Goal: Transaction & Acquisition: Obtain resource

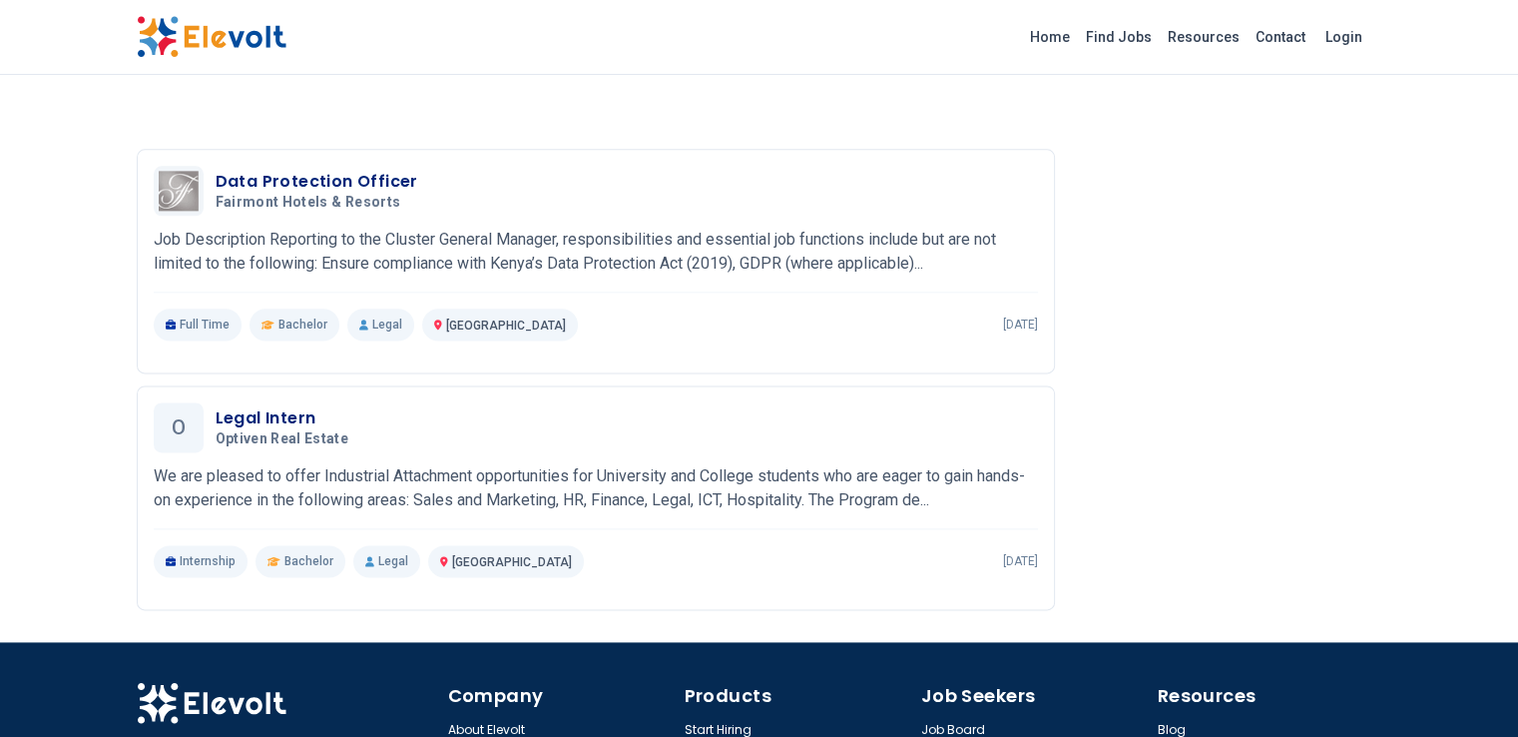
scroll to position [2528, 0]
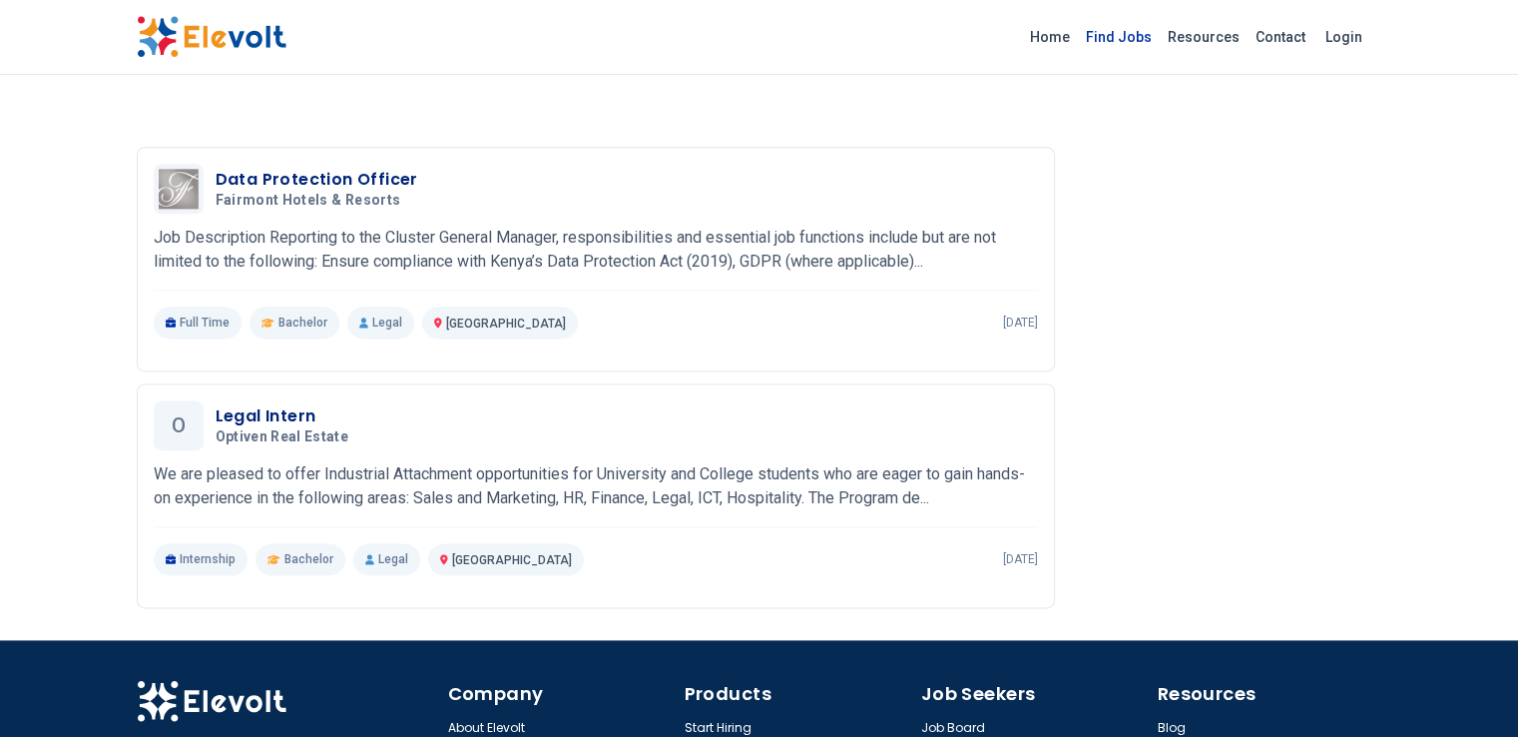
click at [1160, 41] on link "Find Jobs" at bounding box center [1119, 37] width 82 height 32
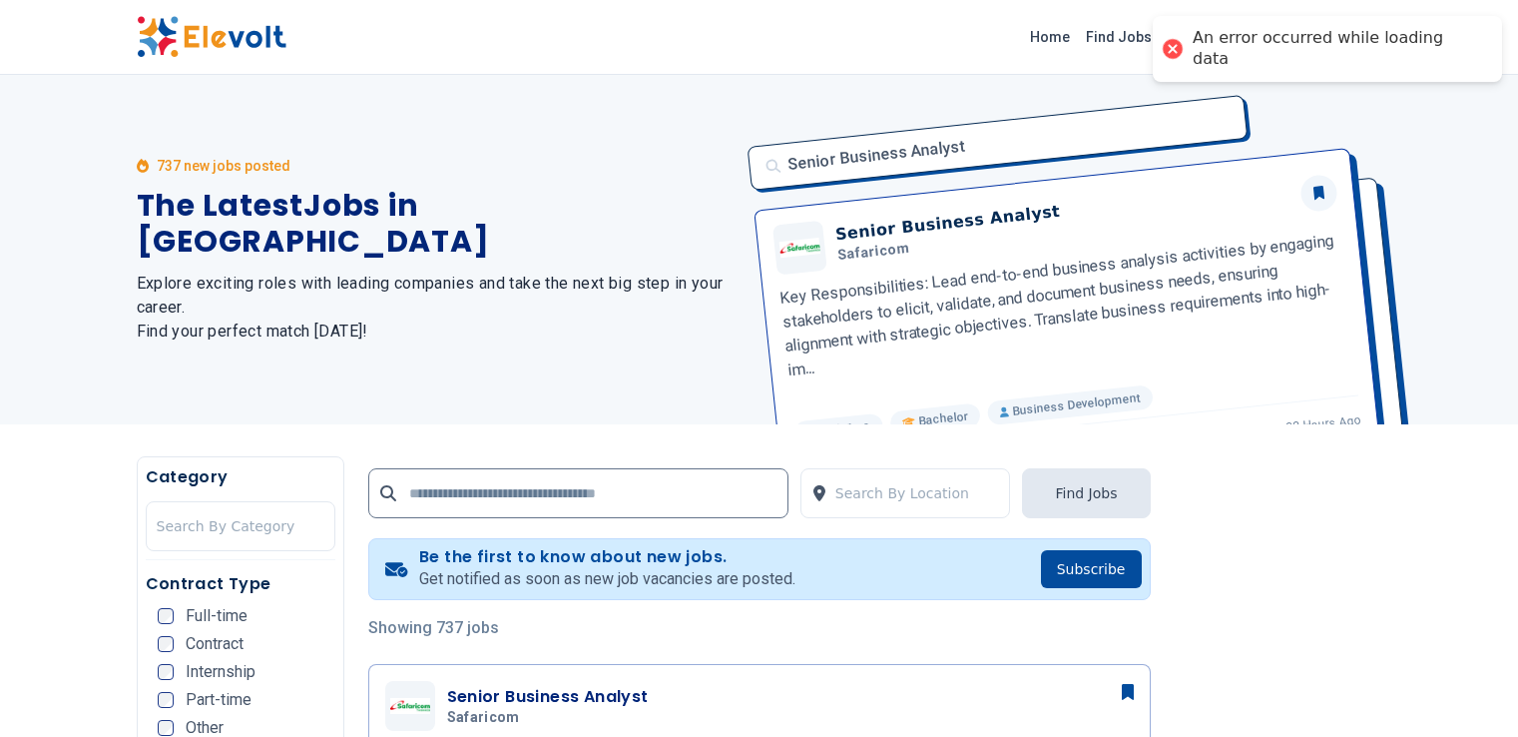
scroll to position [423, 0]
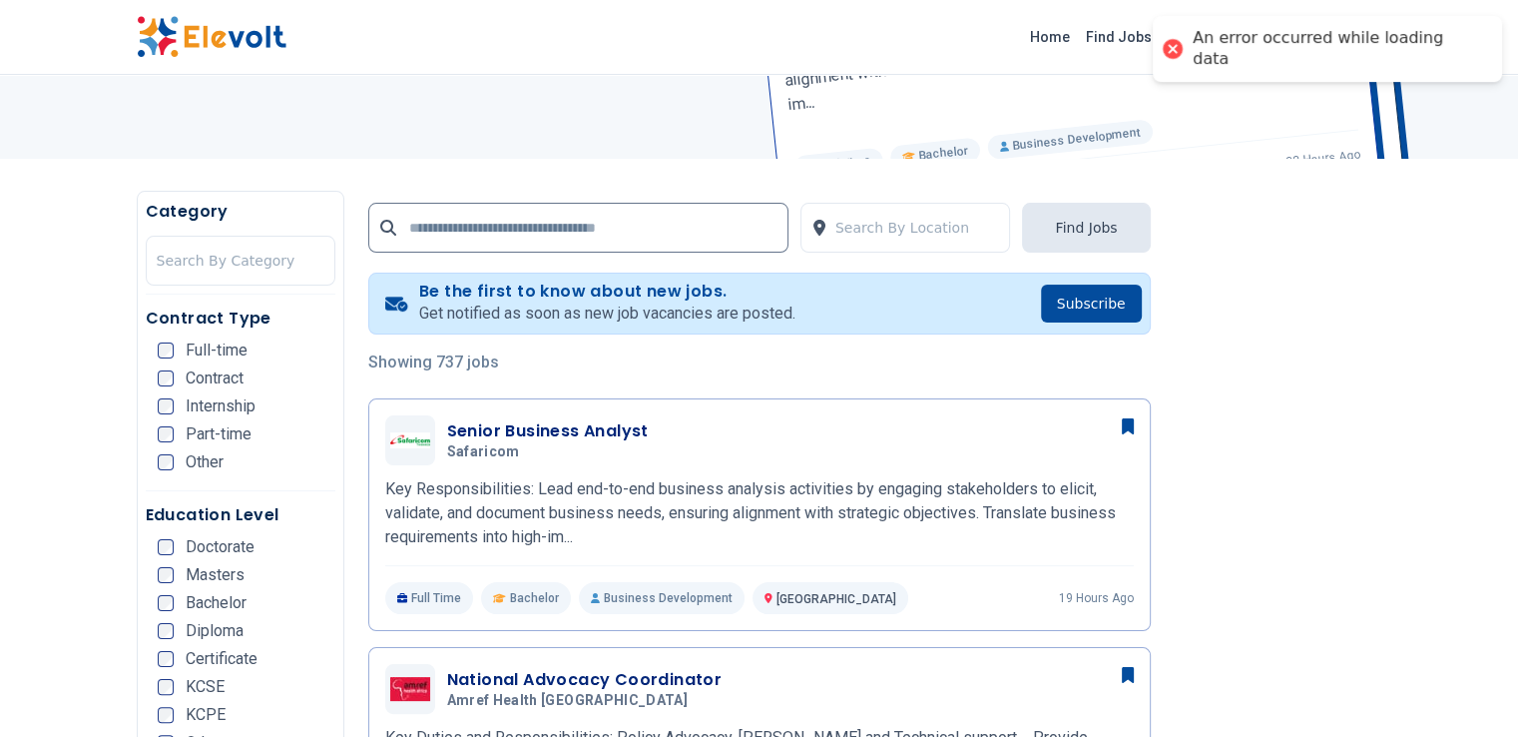
scroll to position [267, 0]
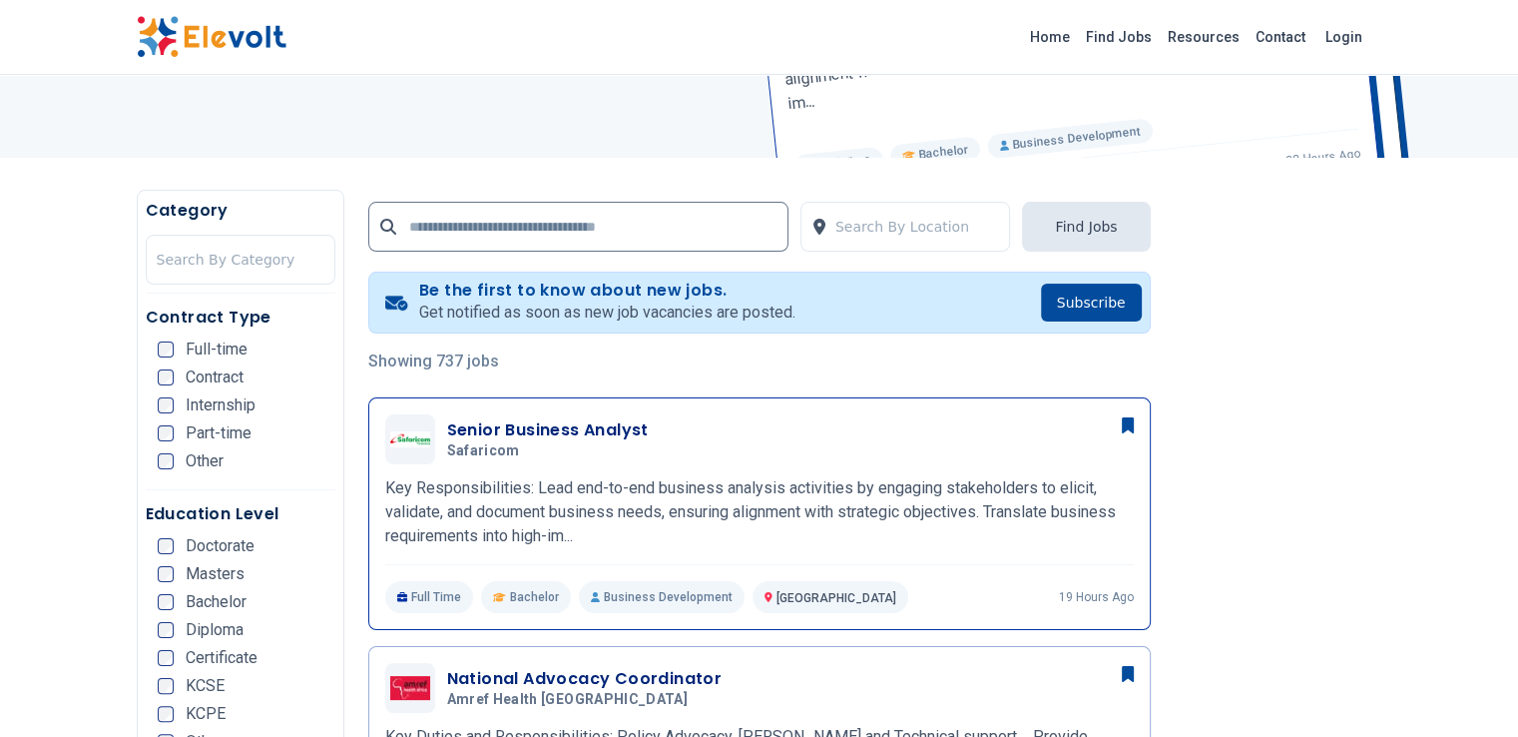
drag, startPoint x: 913, startPoint y: 492, endPoint x: 839, endPoint y: 529, distance: 83.5
click at [839, 529] on div "Senior Business Analyst Safaricom 09/05/2025 10/05/2025 Nairobi KE Key Responsi…" at bounding box center [759, 513] width 749 height 199
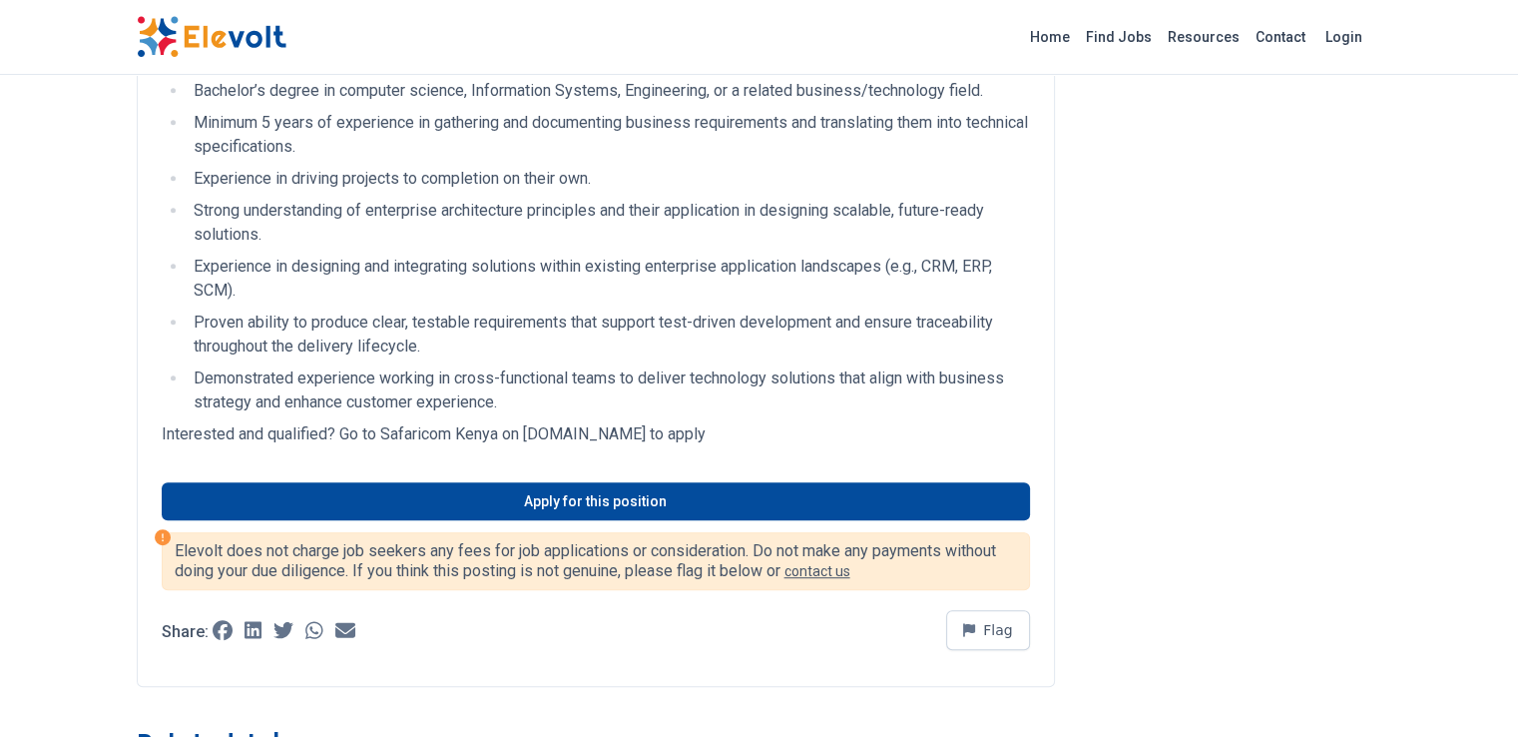
scroll to position [1022, 0]
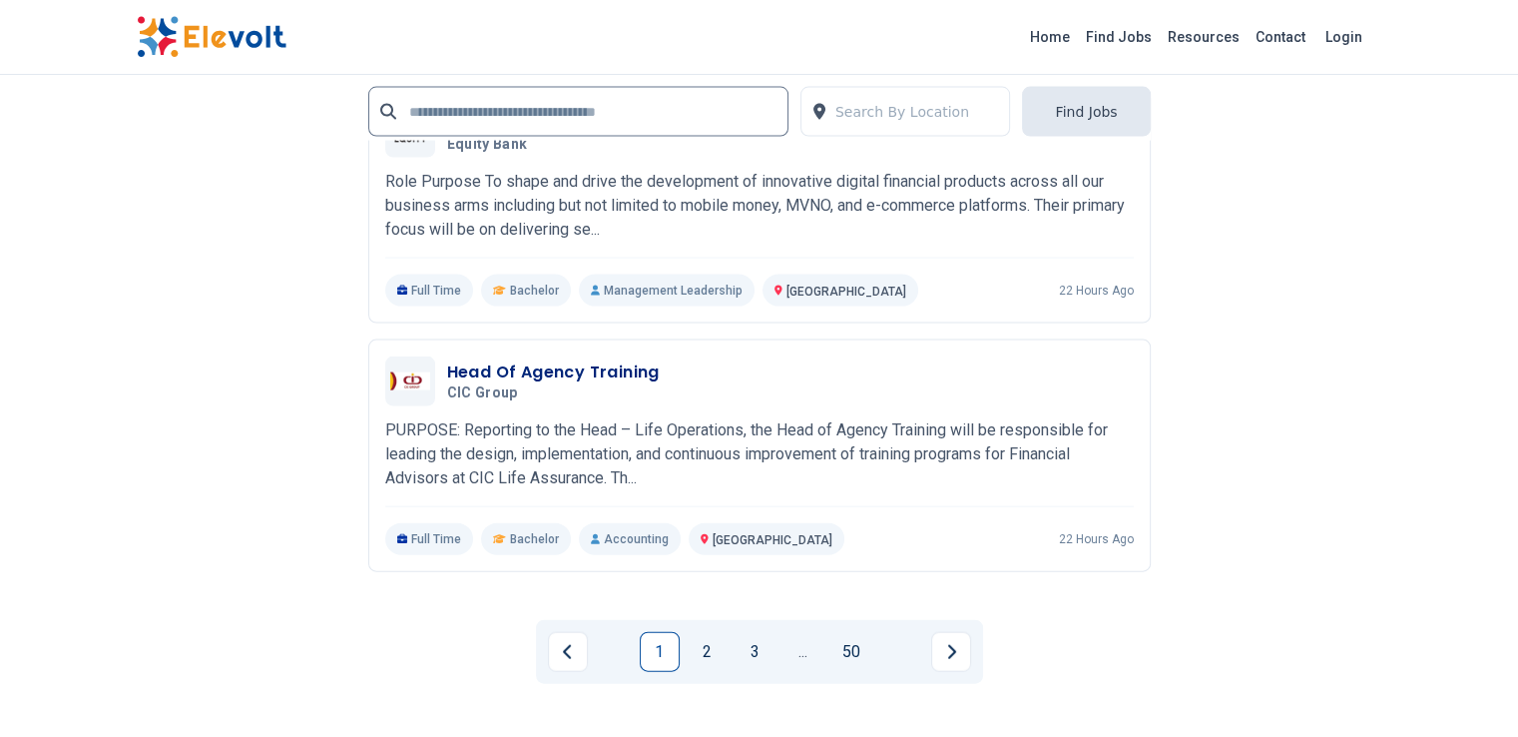
scroll to position [4265, 0]
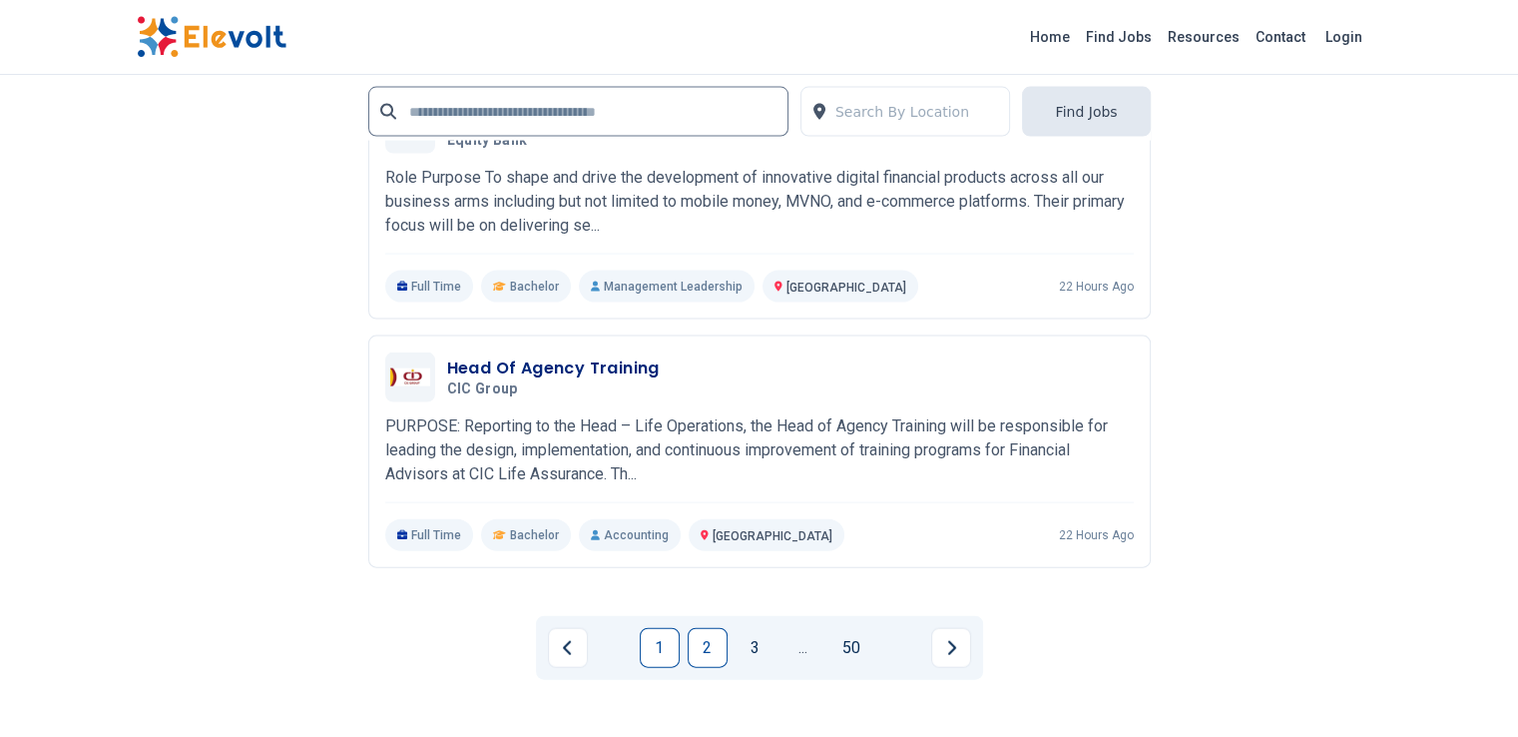
click at [695, 628] on link "2" at bounding box center [708, 648] width 40 height 40
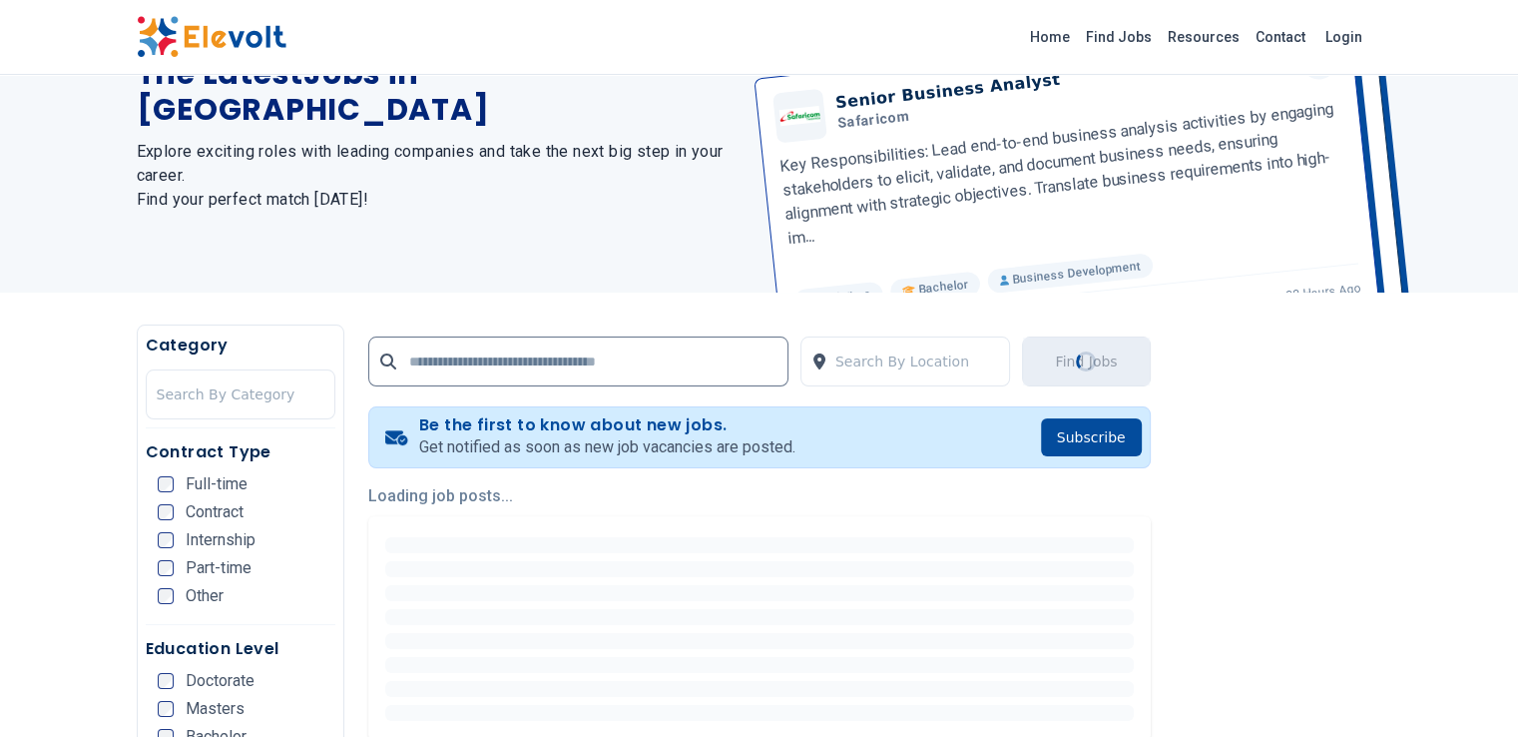
scroll to position [134, 0]
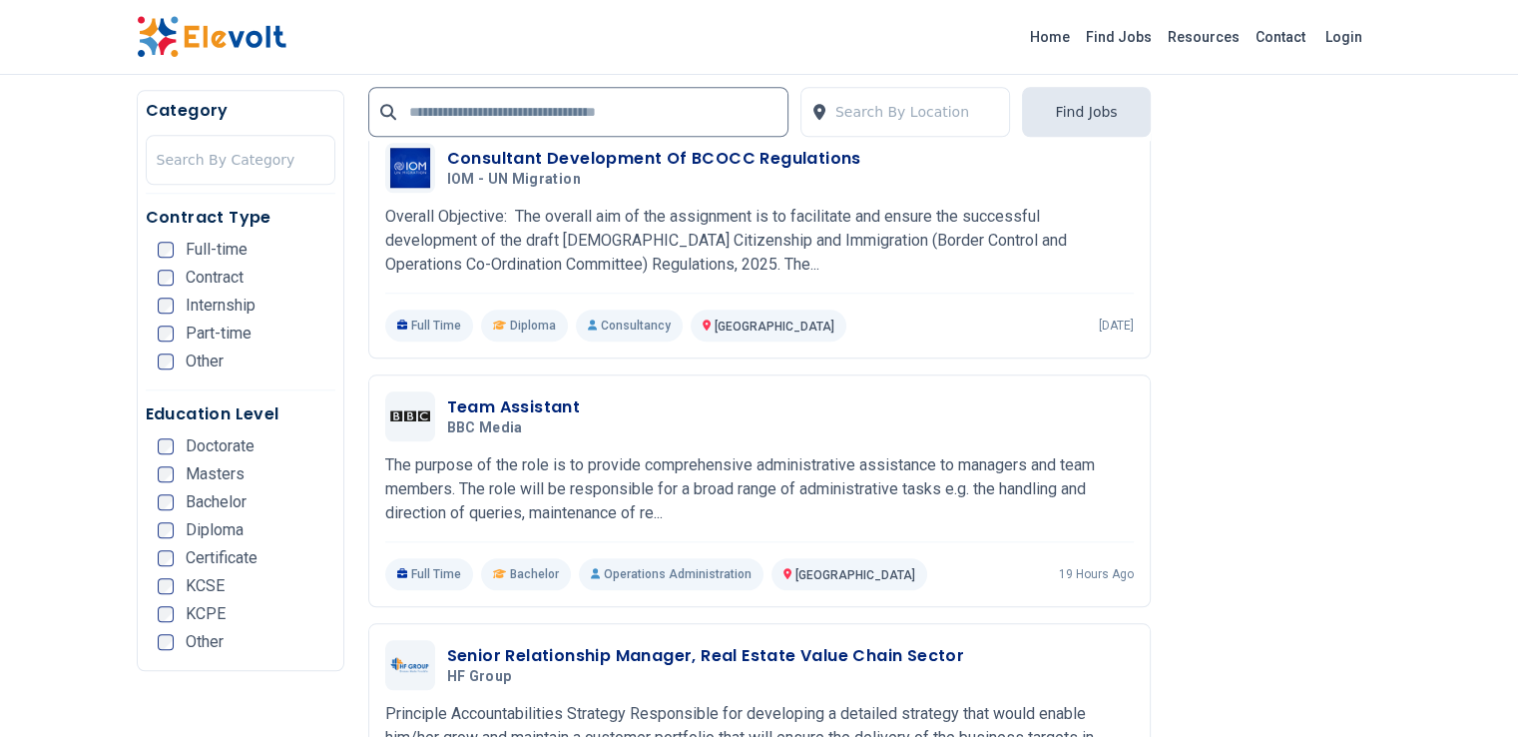
scroll to position [1826, 0]
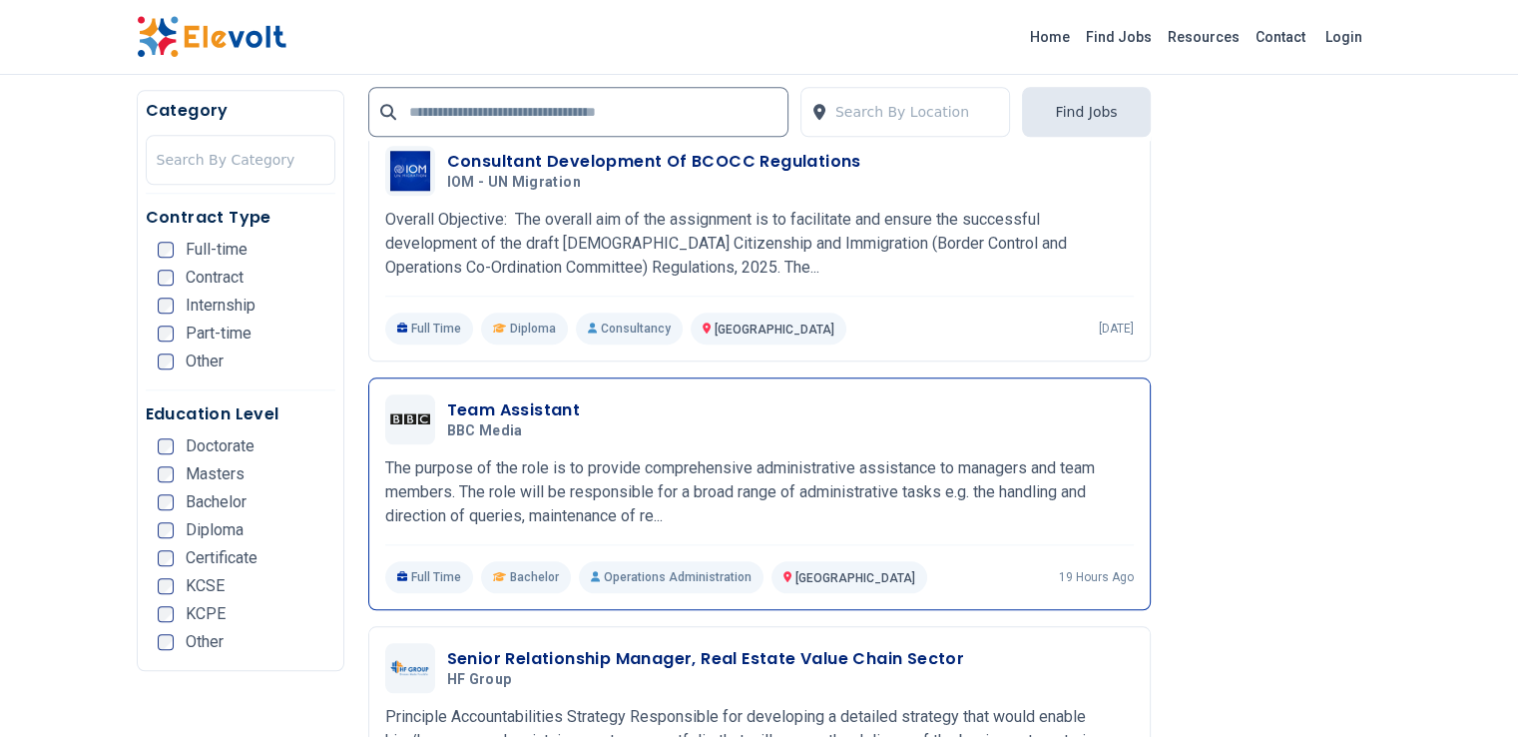
click at [747, 456] on p "The purpose of the role is to provide comprehensive administrative assistance t…" at bounding box center [759, 492] width 749 height 72
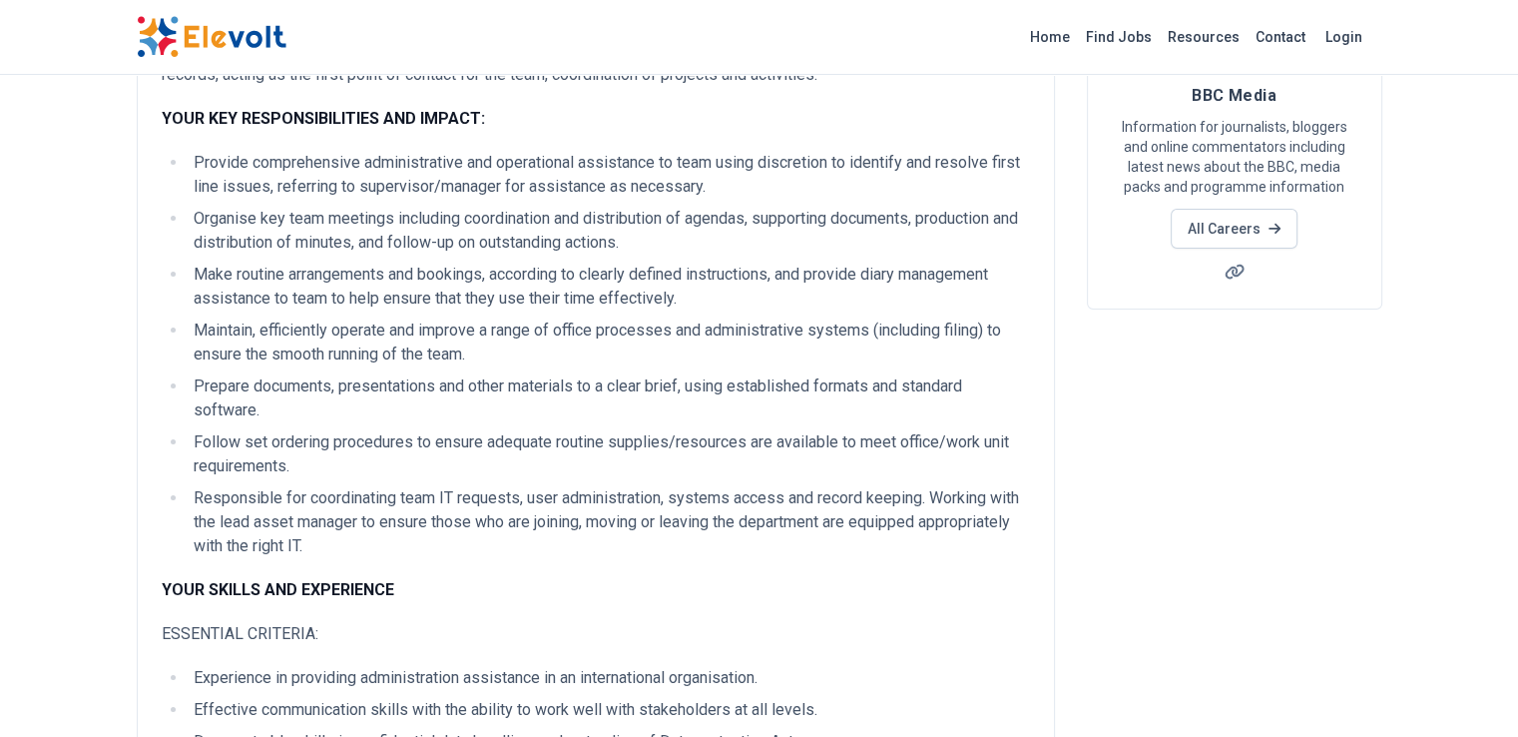
scroll to position [176, 0]
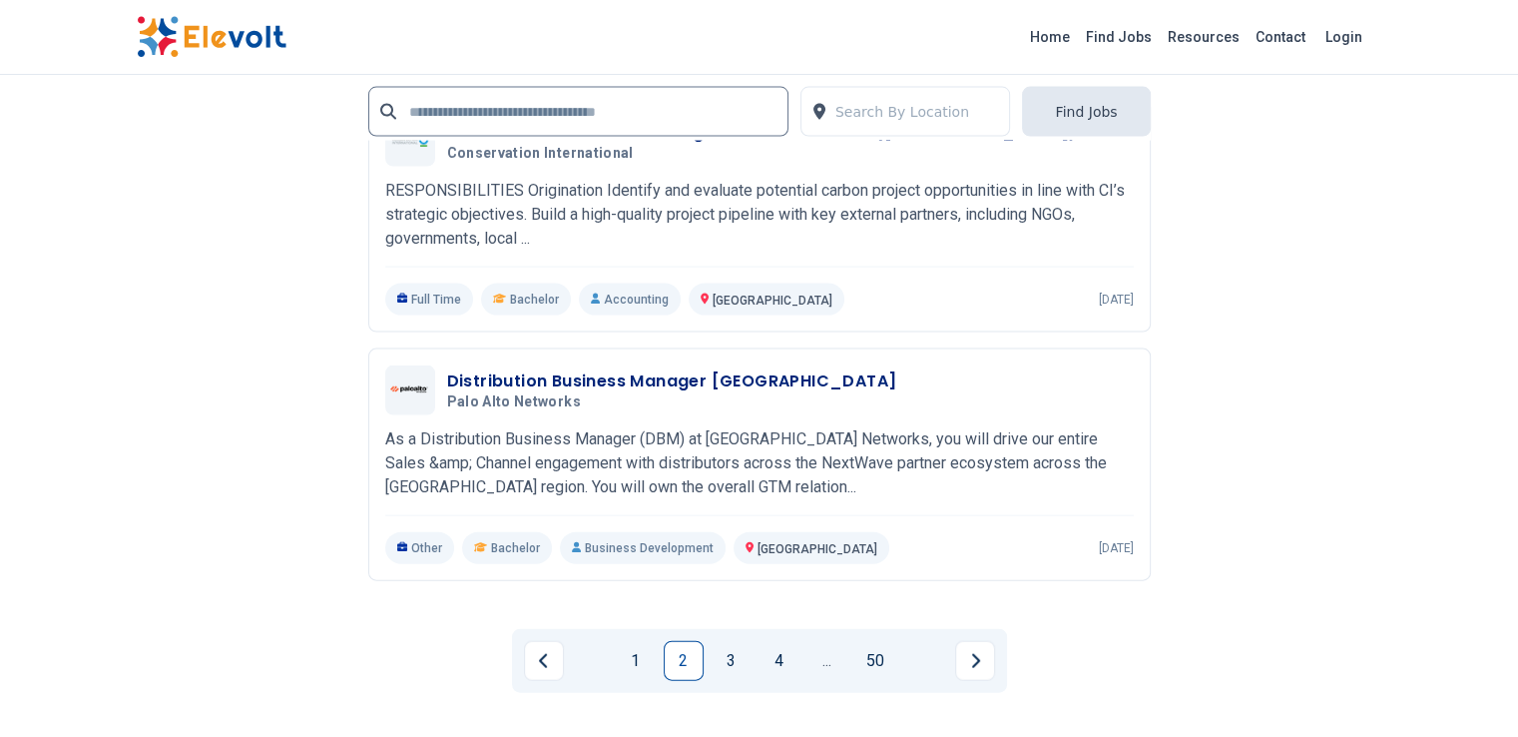
scroll to position [4268, 0]
click at [717, 641] on link "3" at bounding box center [732, 661] width 40 height 40
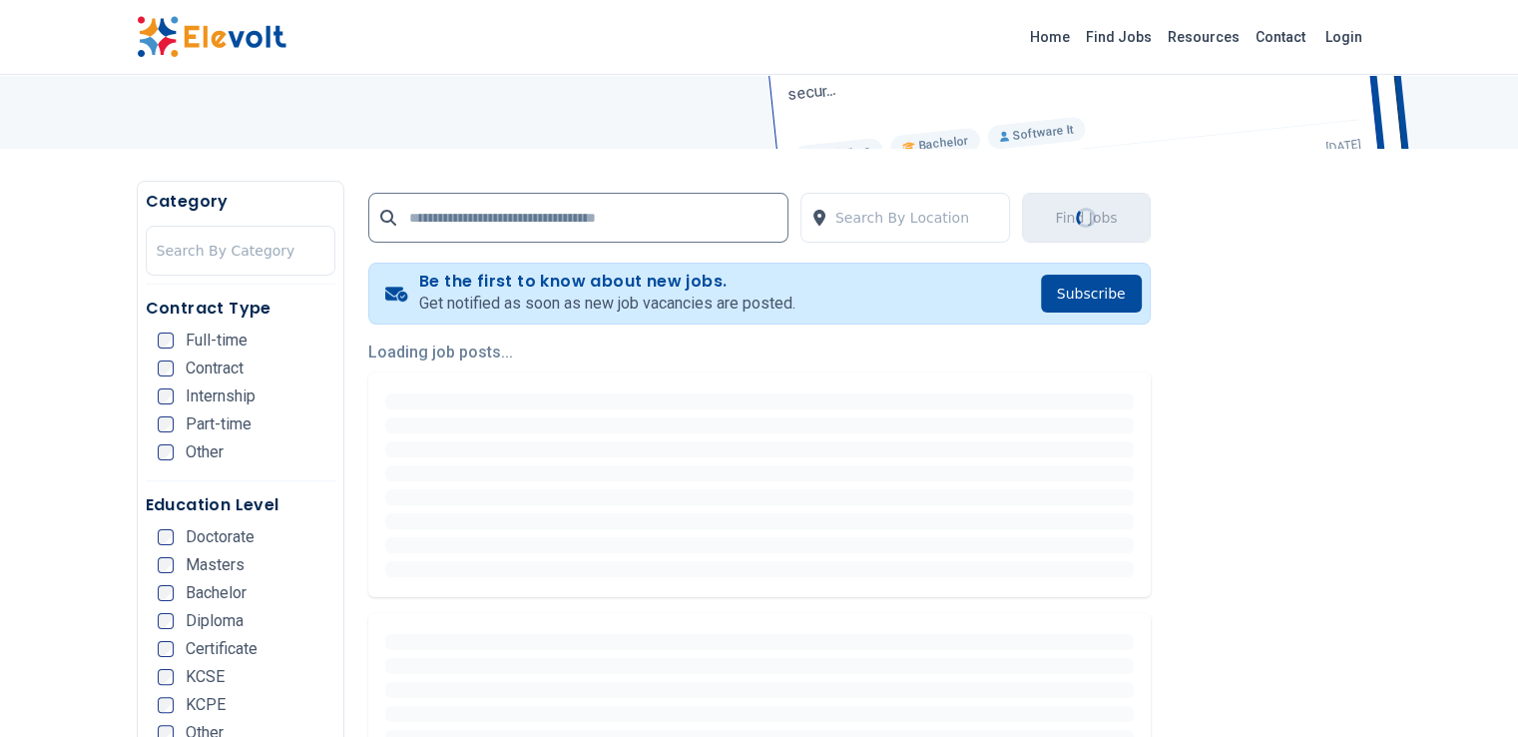
scroll to position [276, 0]
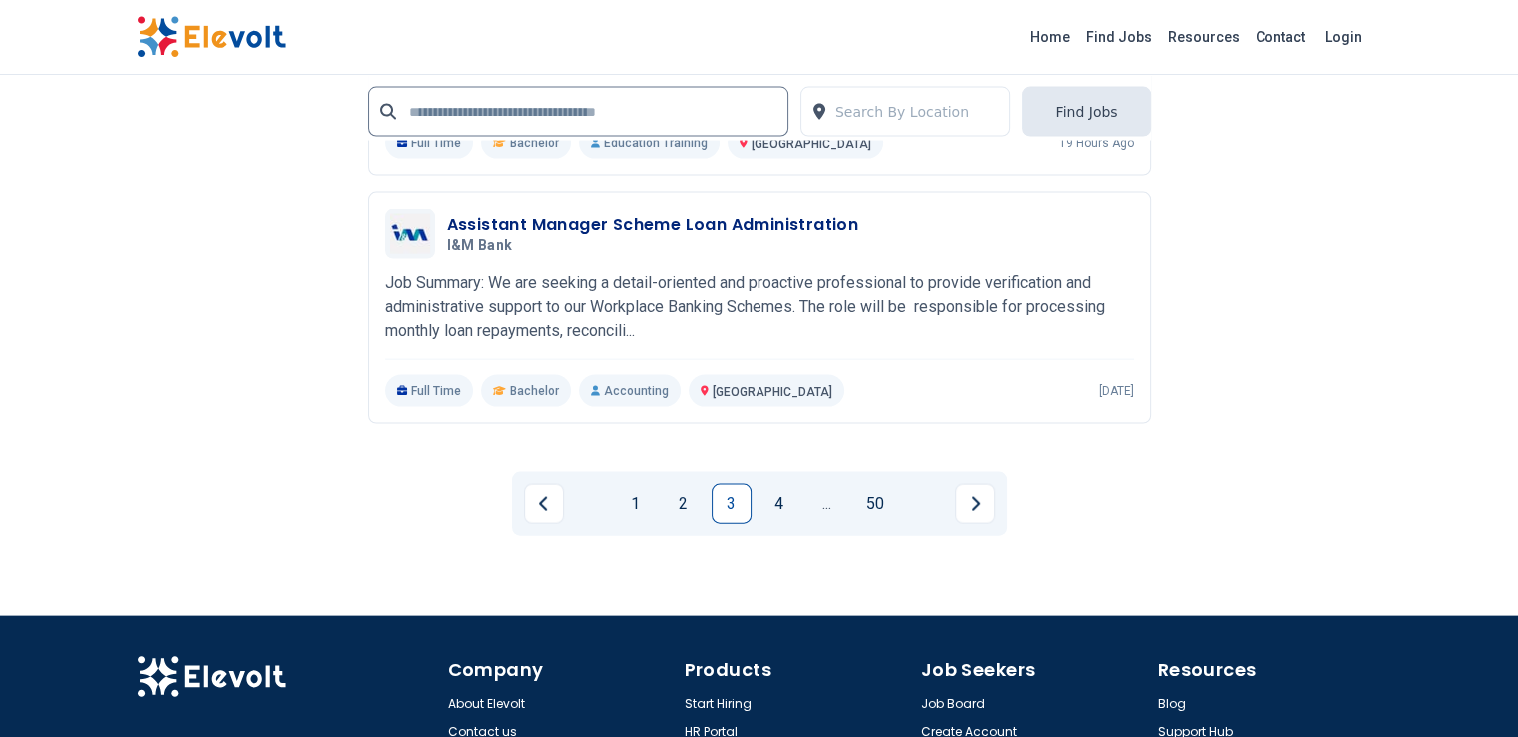
scroll to position [4230, 0]
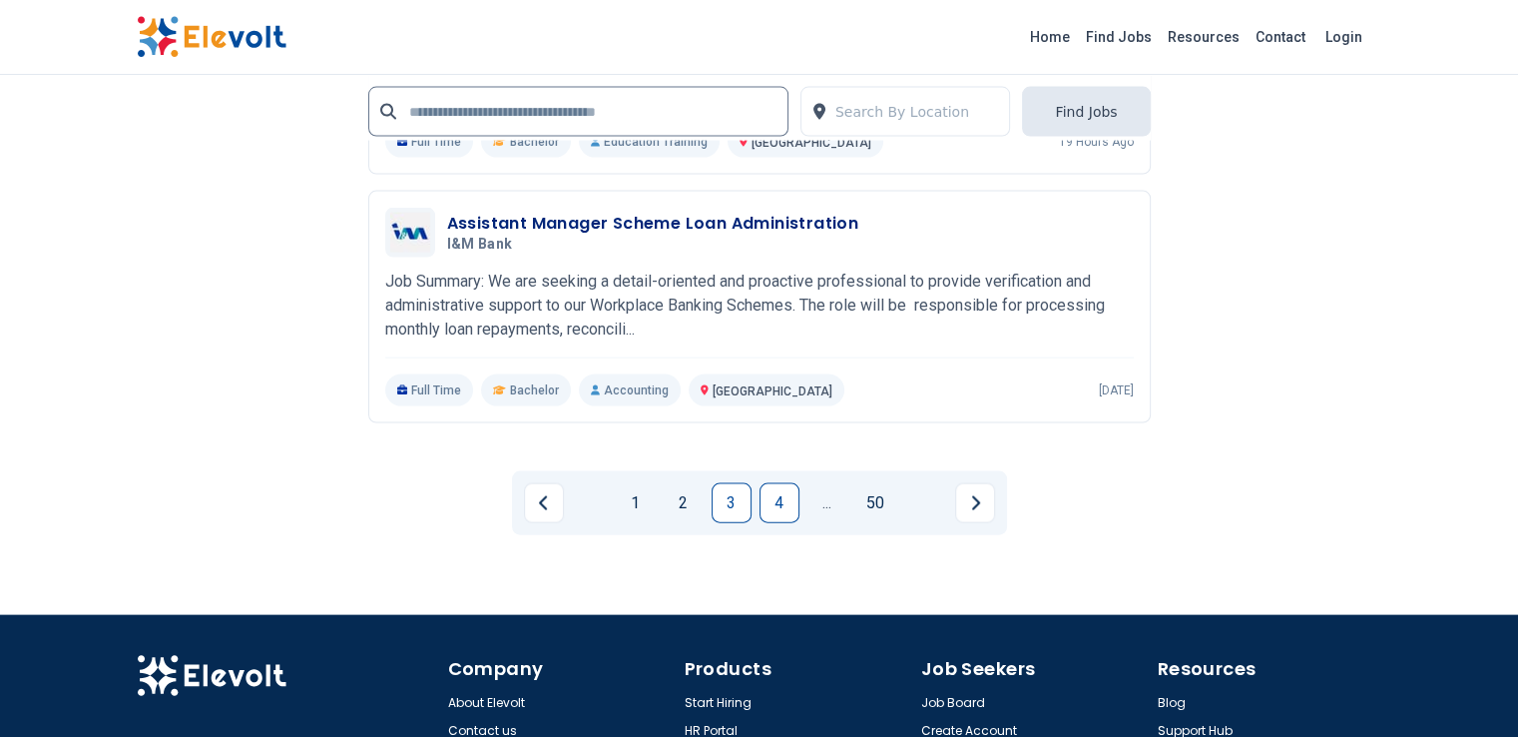
click at [780, 483] on link "4" at bounding box center [780, 503] width 40 height 40
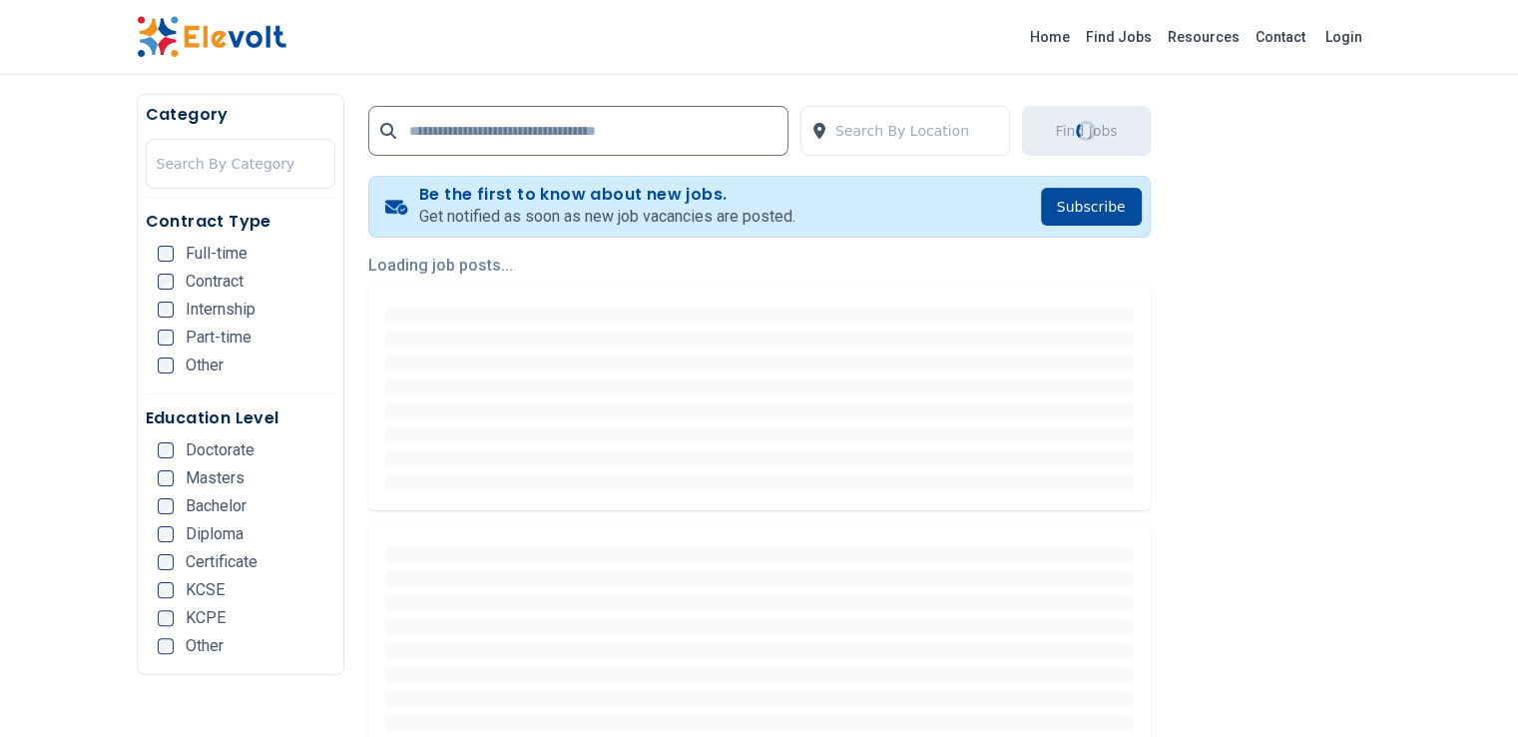
scroll to position [0, 0]
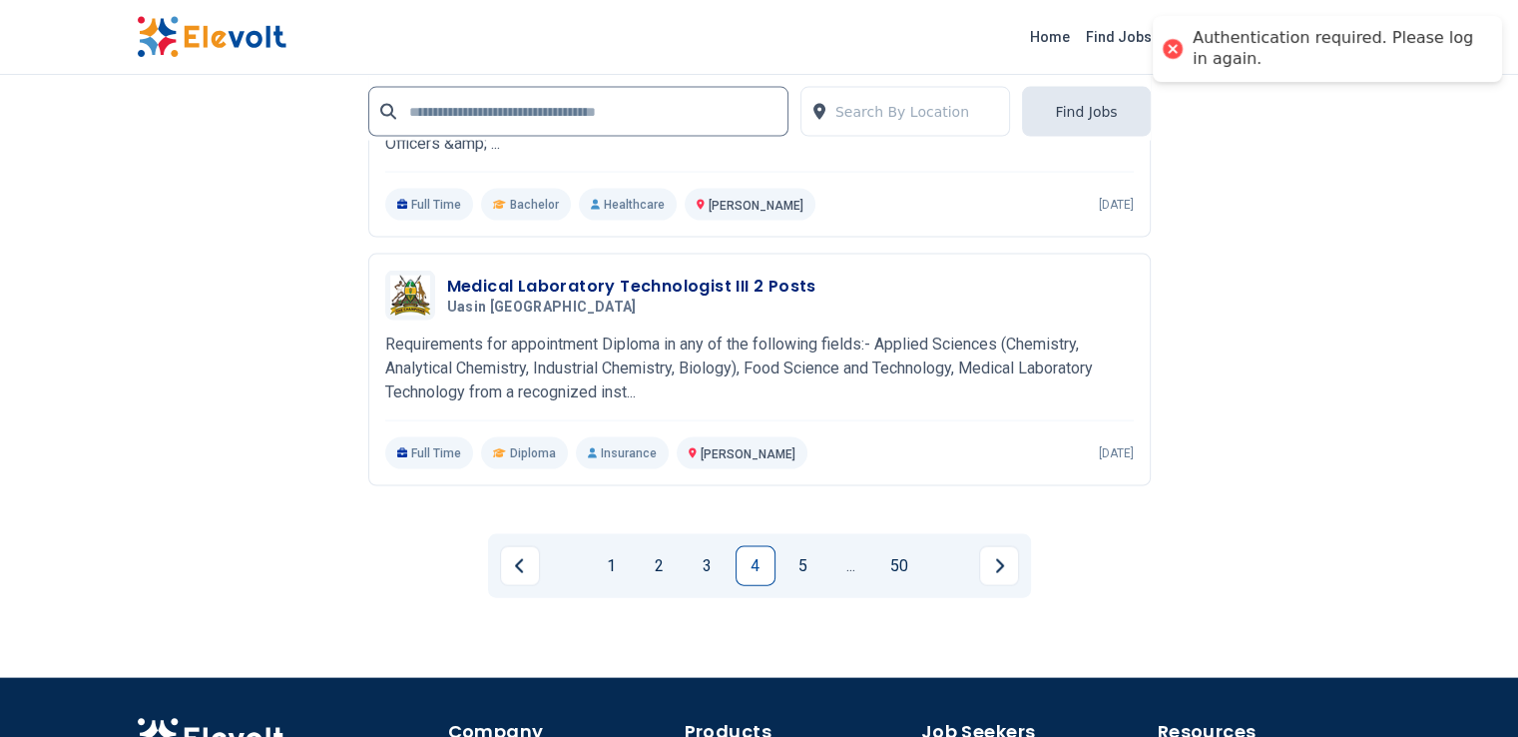
scroll to position [4276, 0]
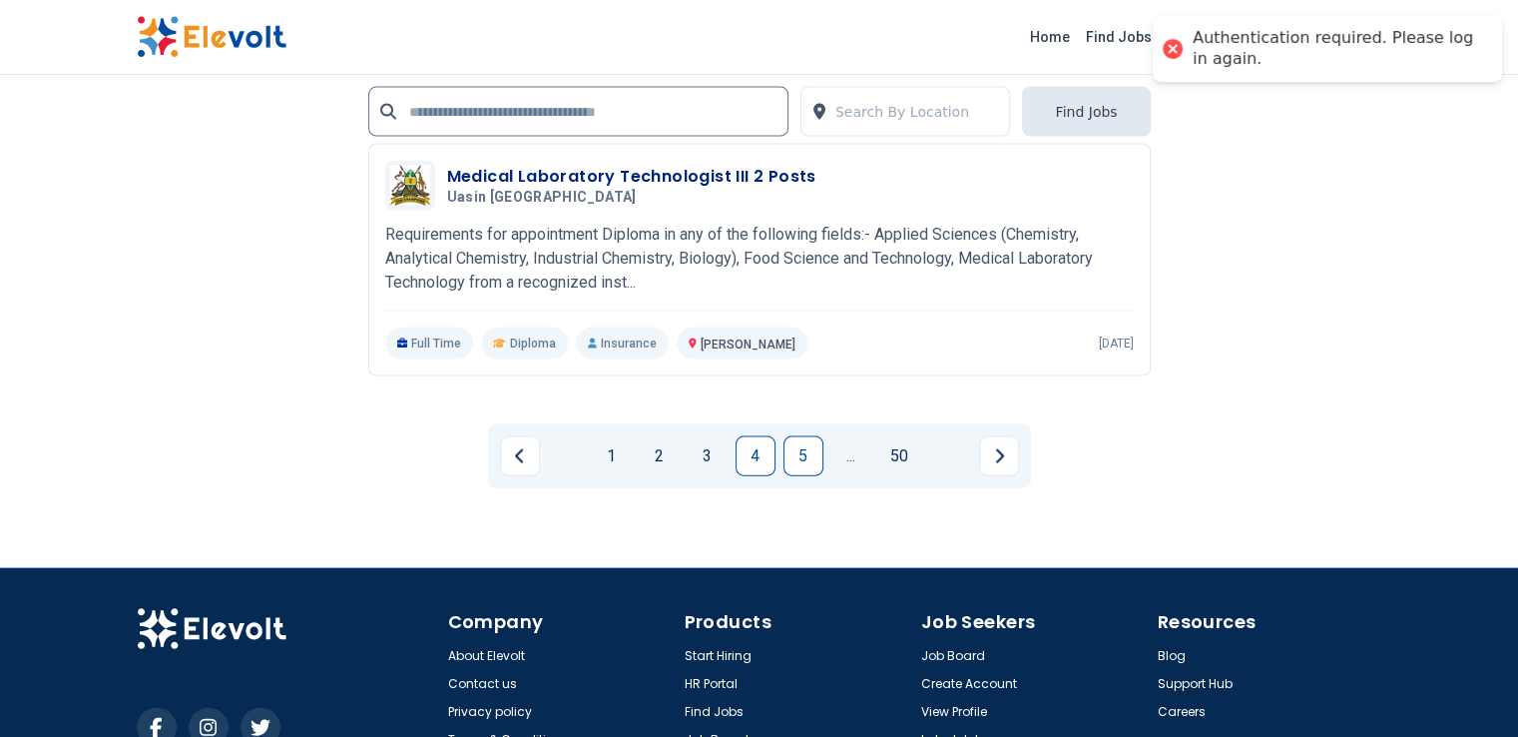
click at [802, 436] on link "5" at bounding box center [804, 456] width 40 height 40
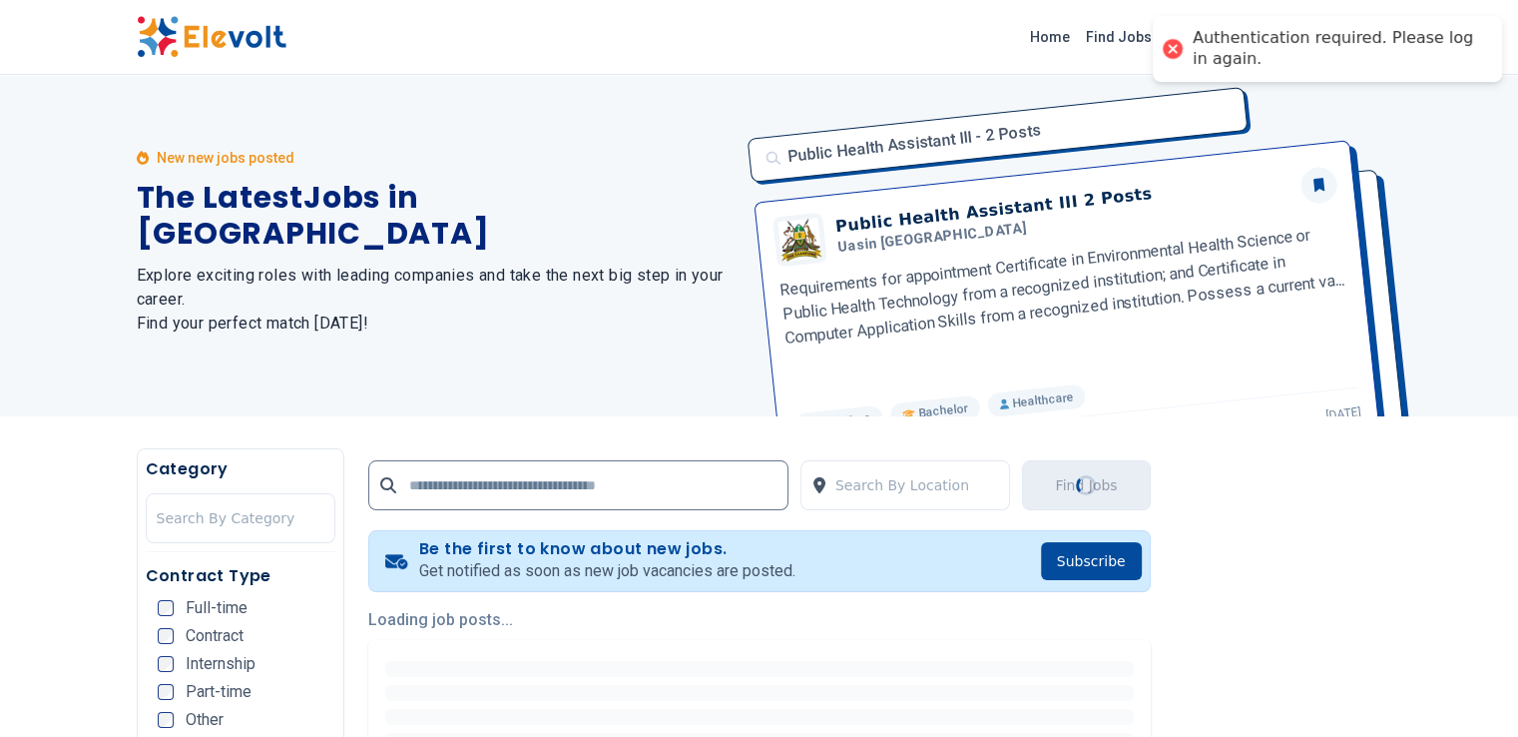
scroll to position [0, 0]
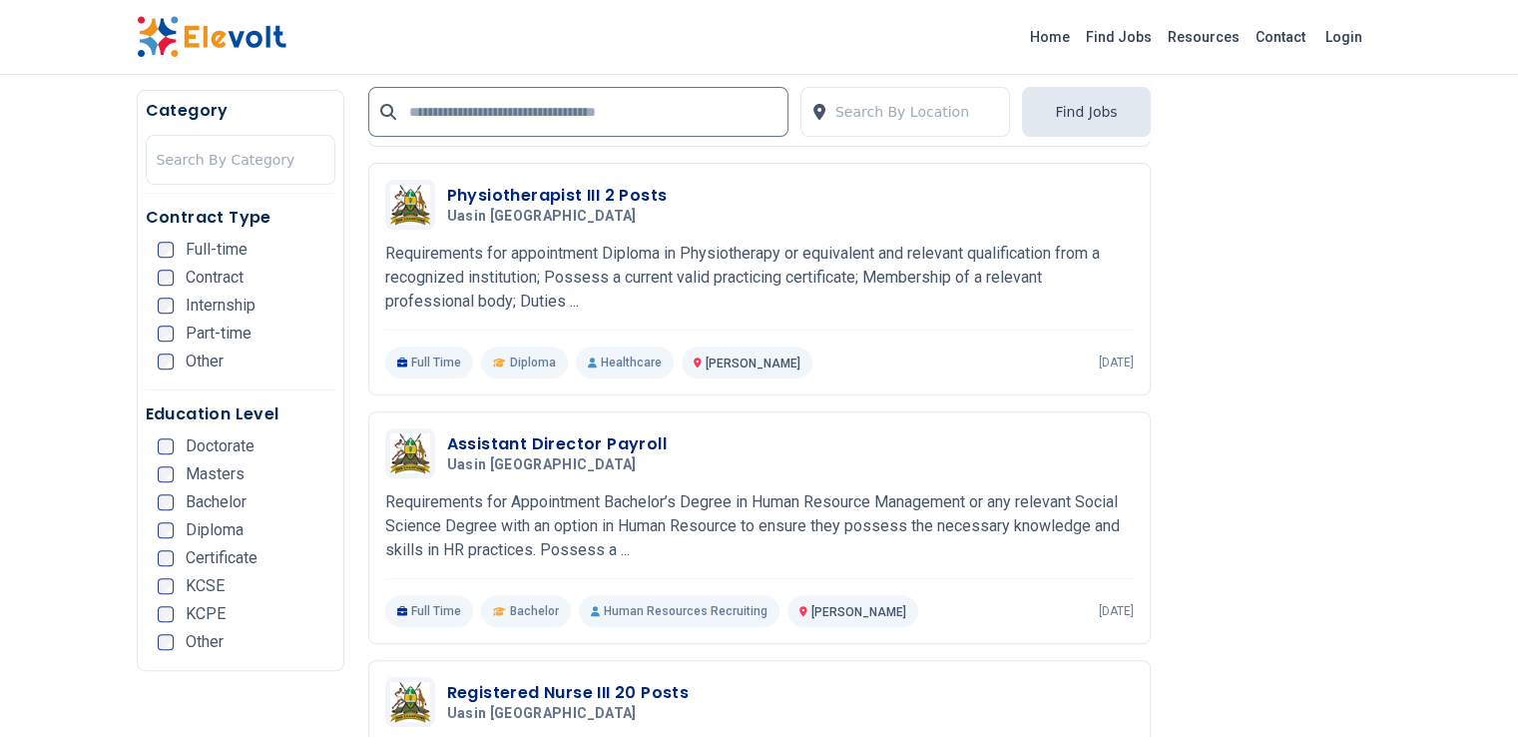
scroll to position [767, 0]
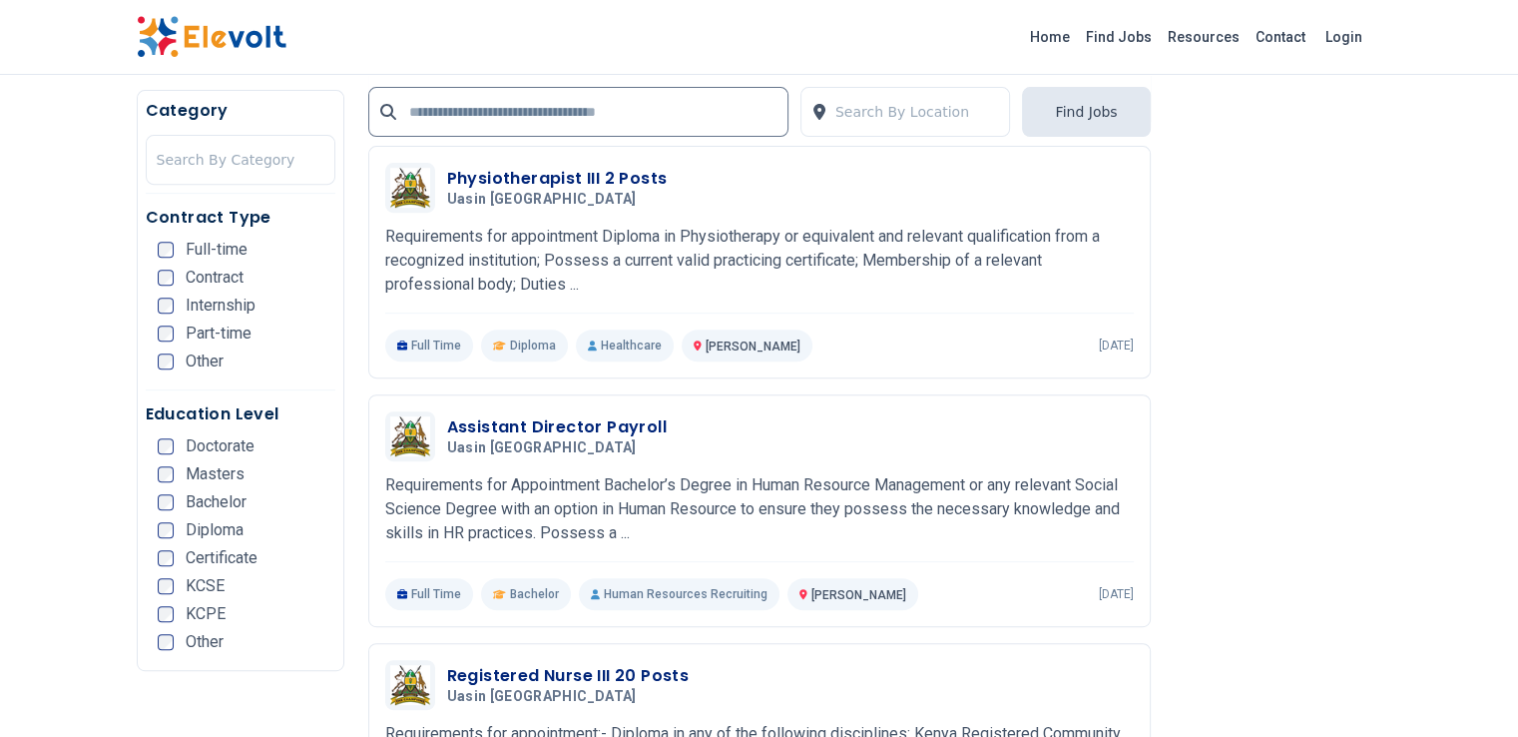
click at [186, 501] on span "Bachelor" at bounding box center [216, 502] width 61 height 16
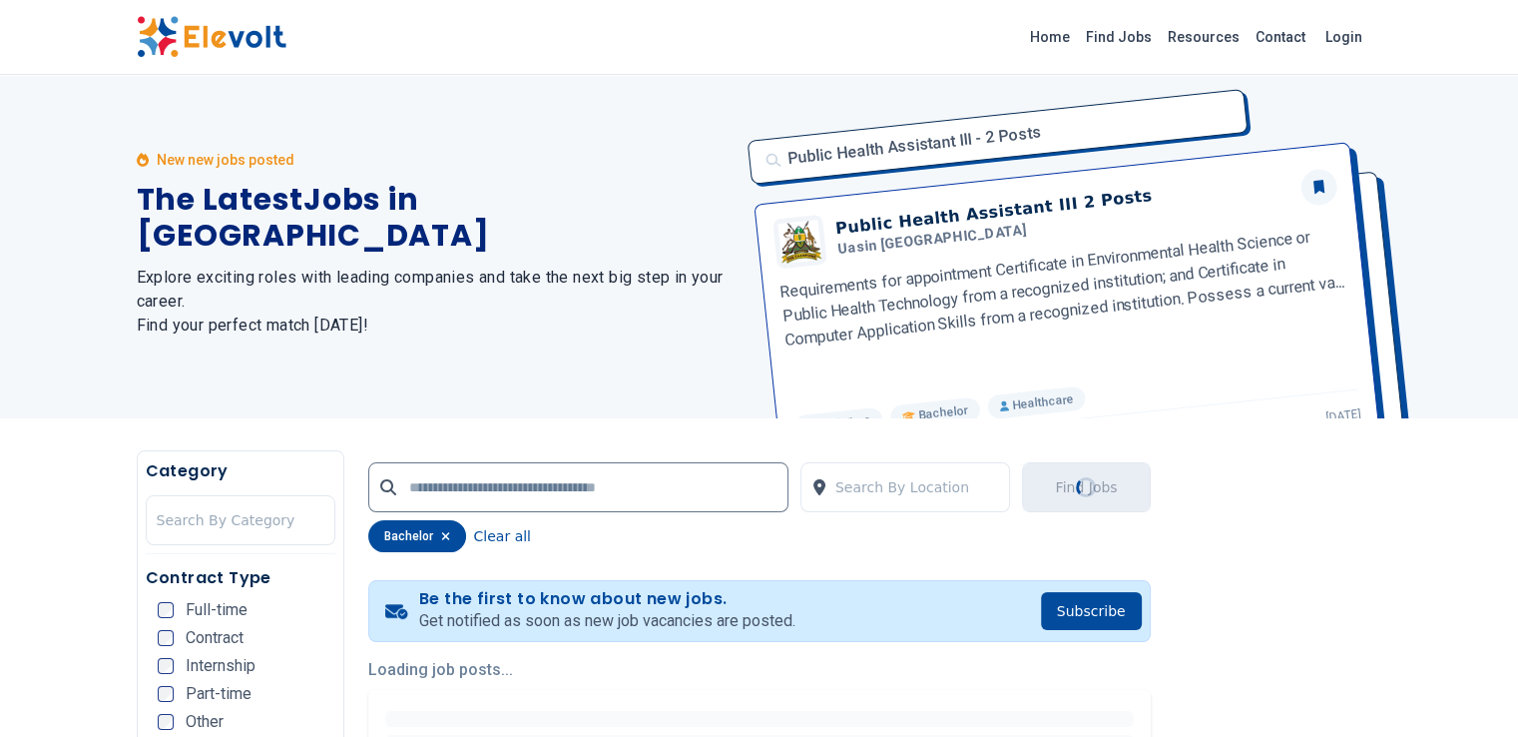
scroll to position [0, 0]
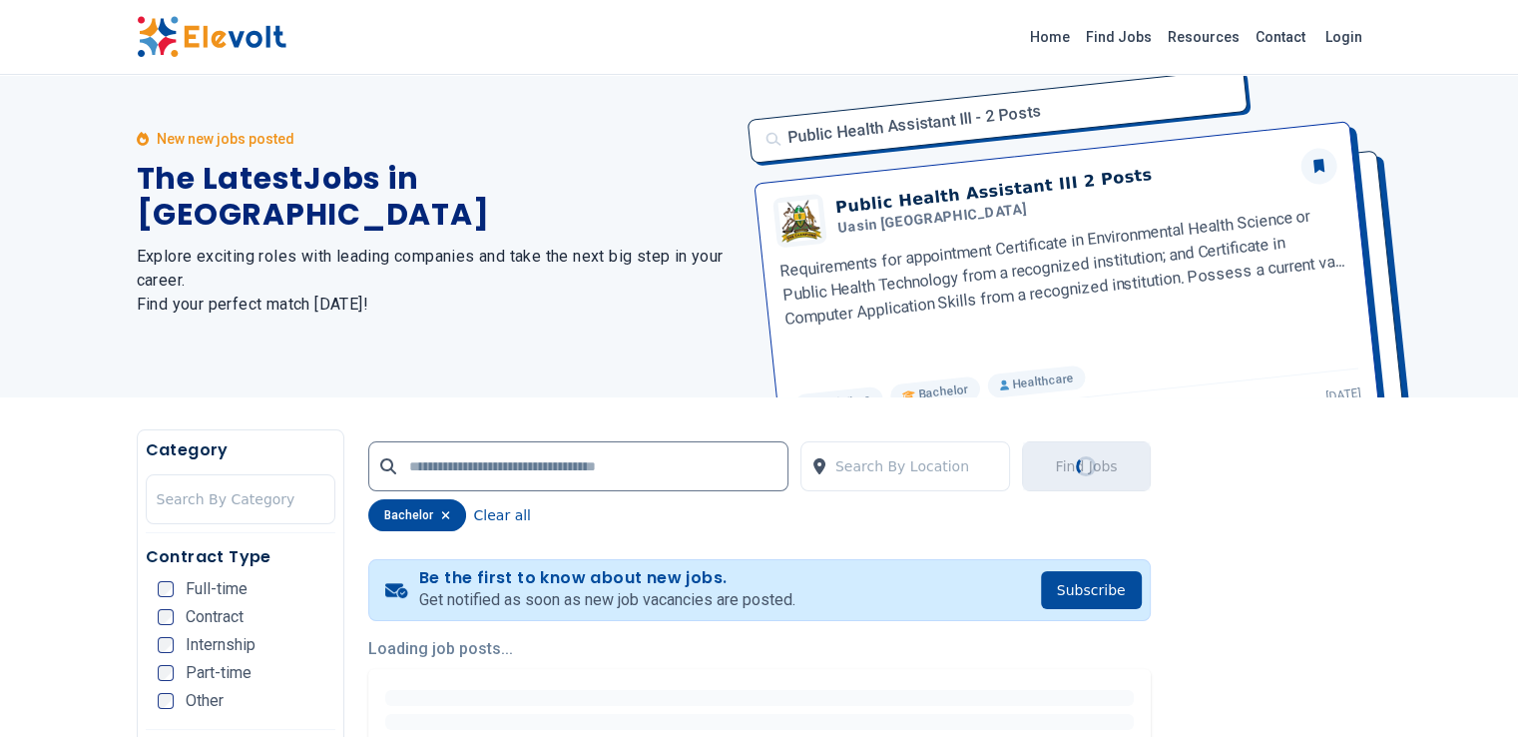
scroll to position [198, 0]
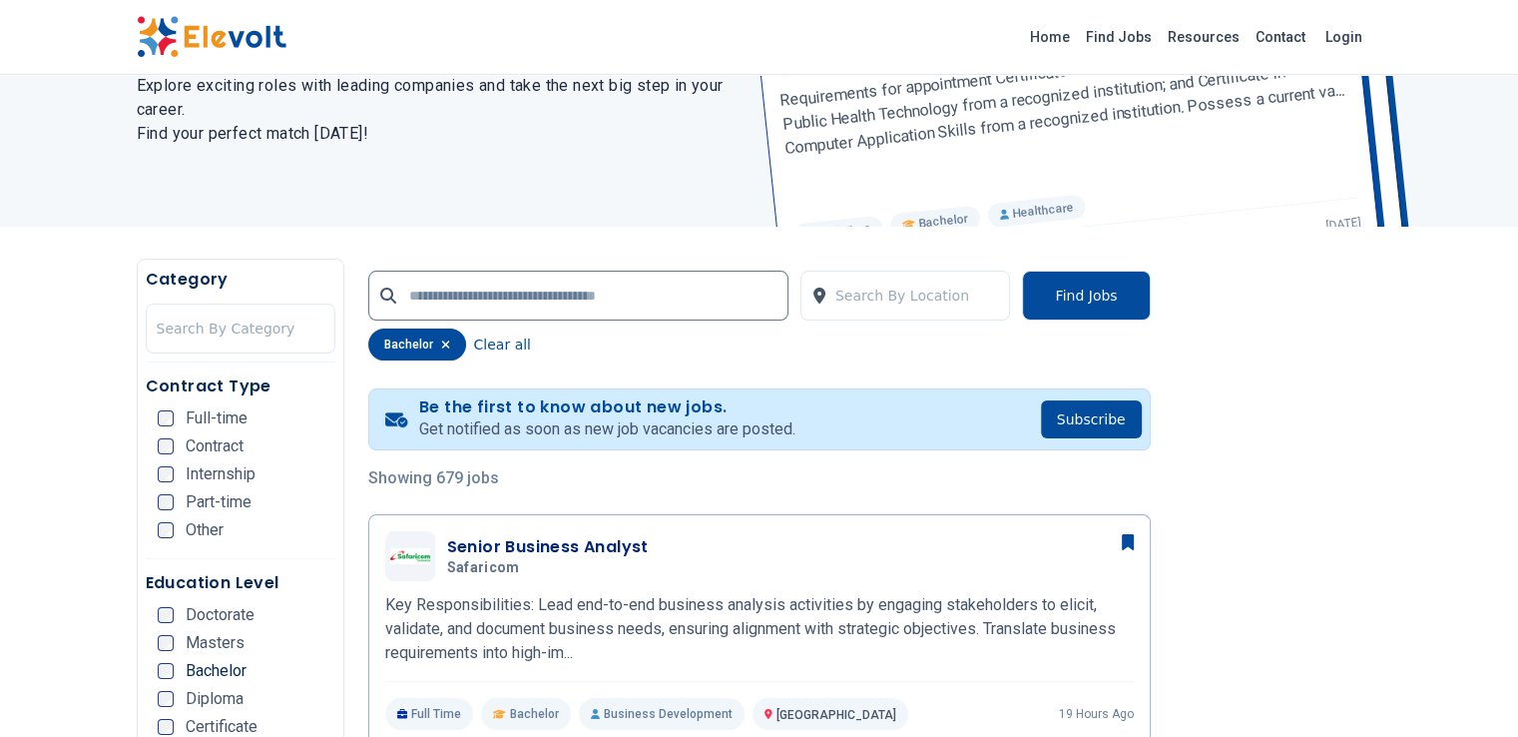
click at [158, 416] on div "Full-time" at bounding box center [203, 418] width 90 height 16
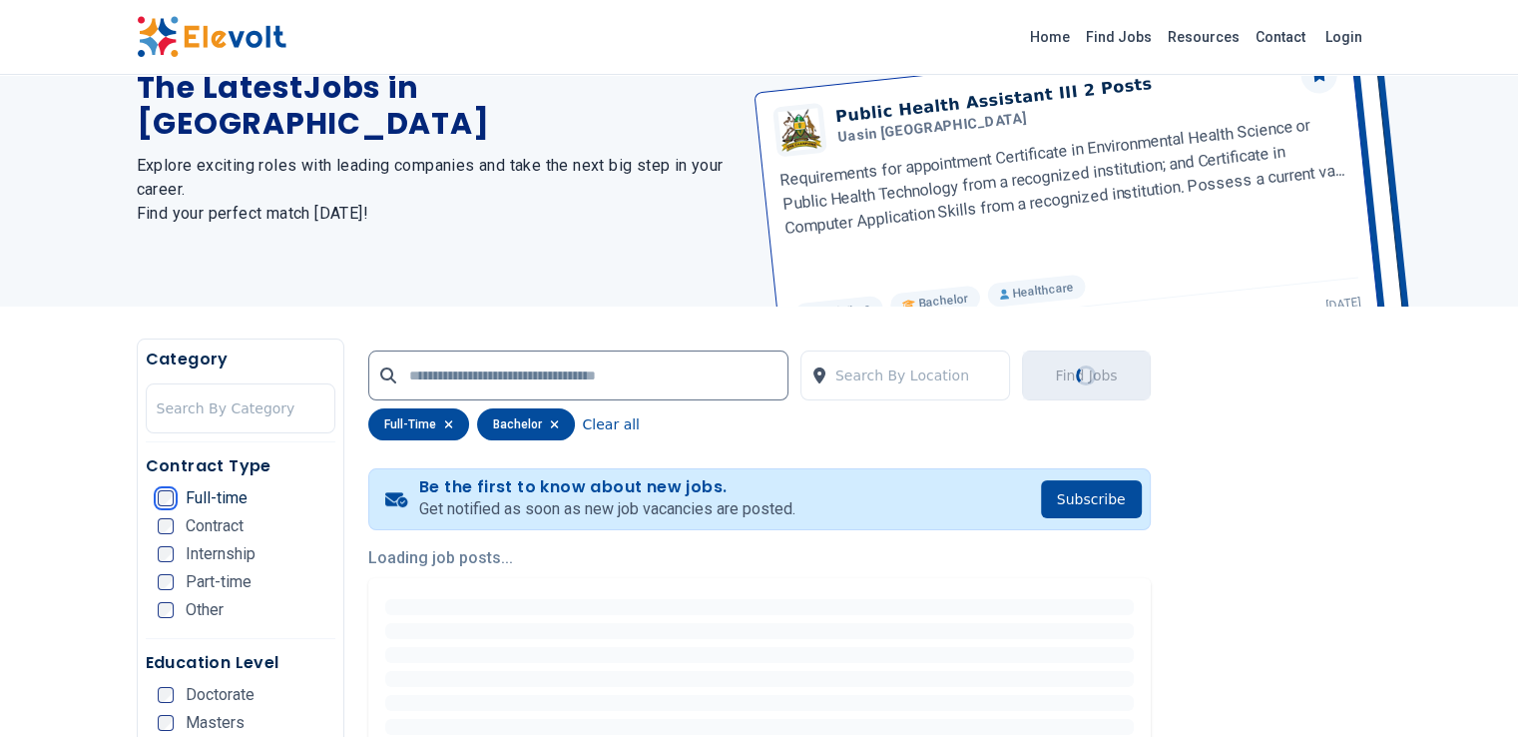
scroll to position [0, 0]
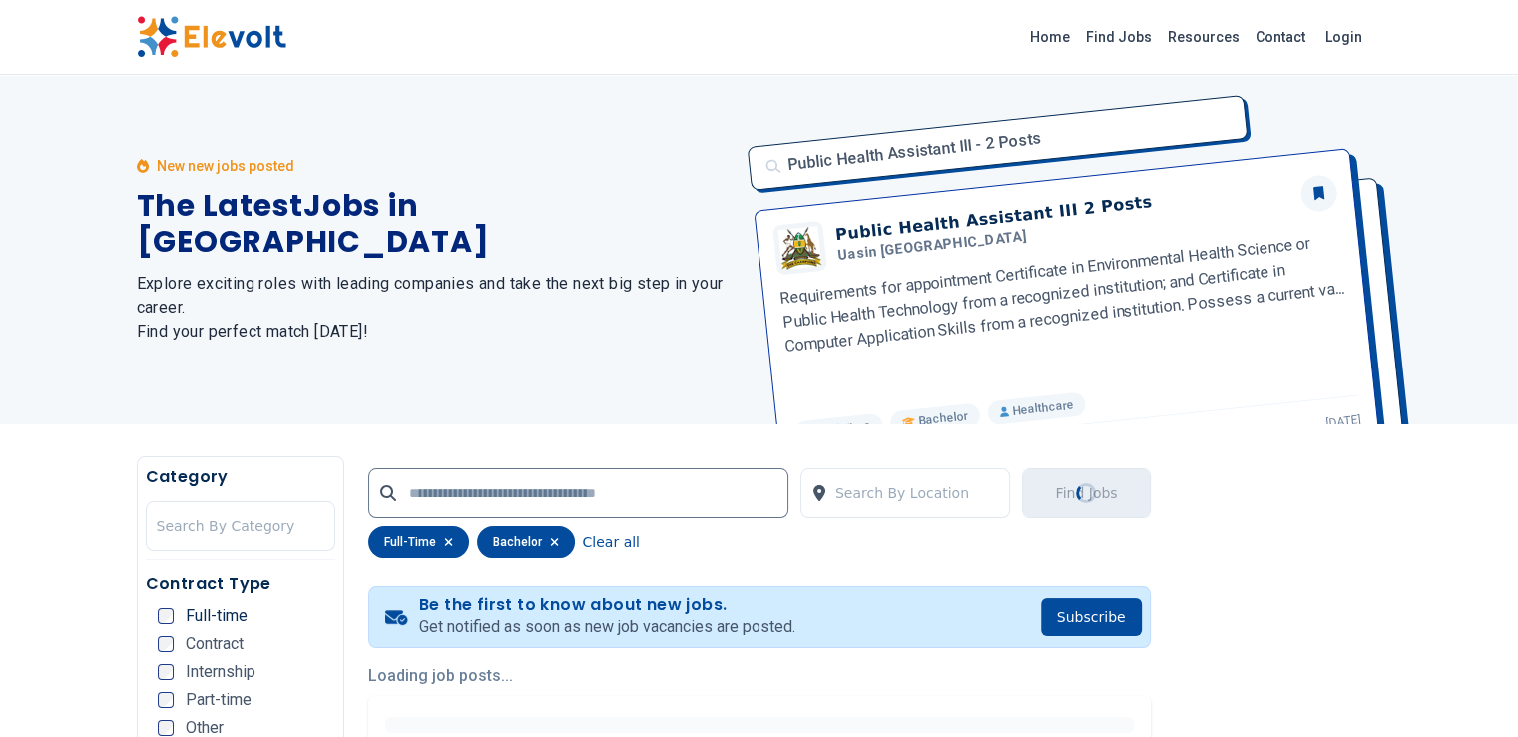
click at [186, 641] on span "Contract" at bounding box center [215, 644] width 58 height 16
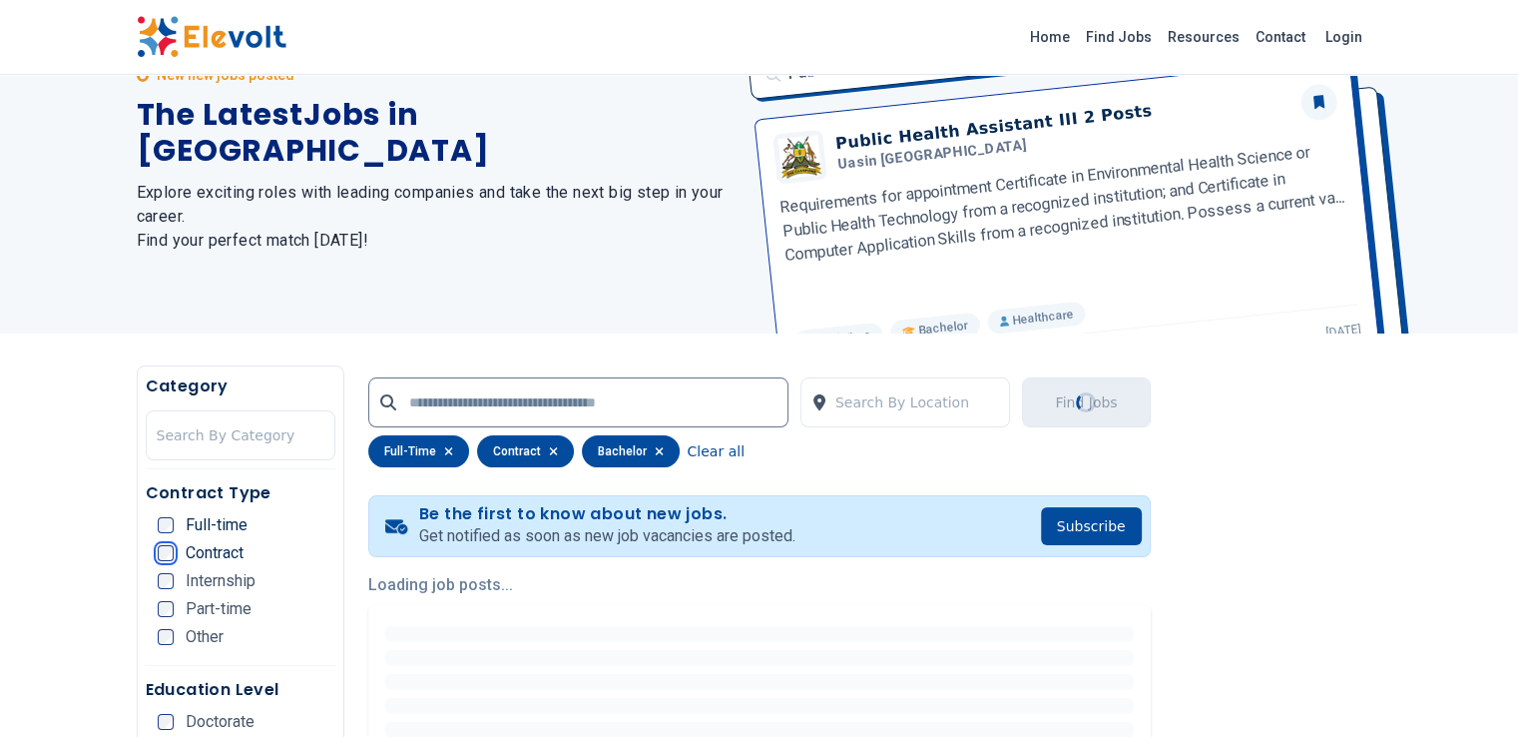
scroll to position [111, 0]
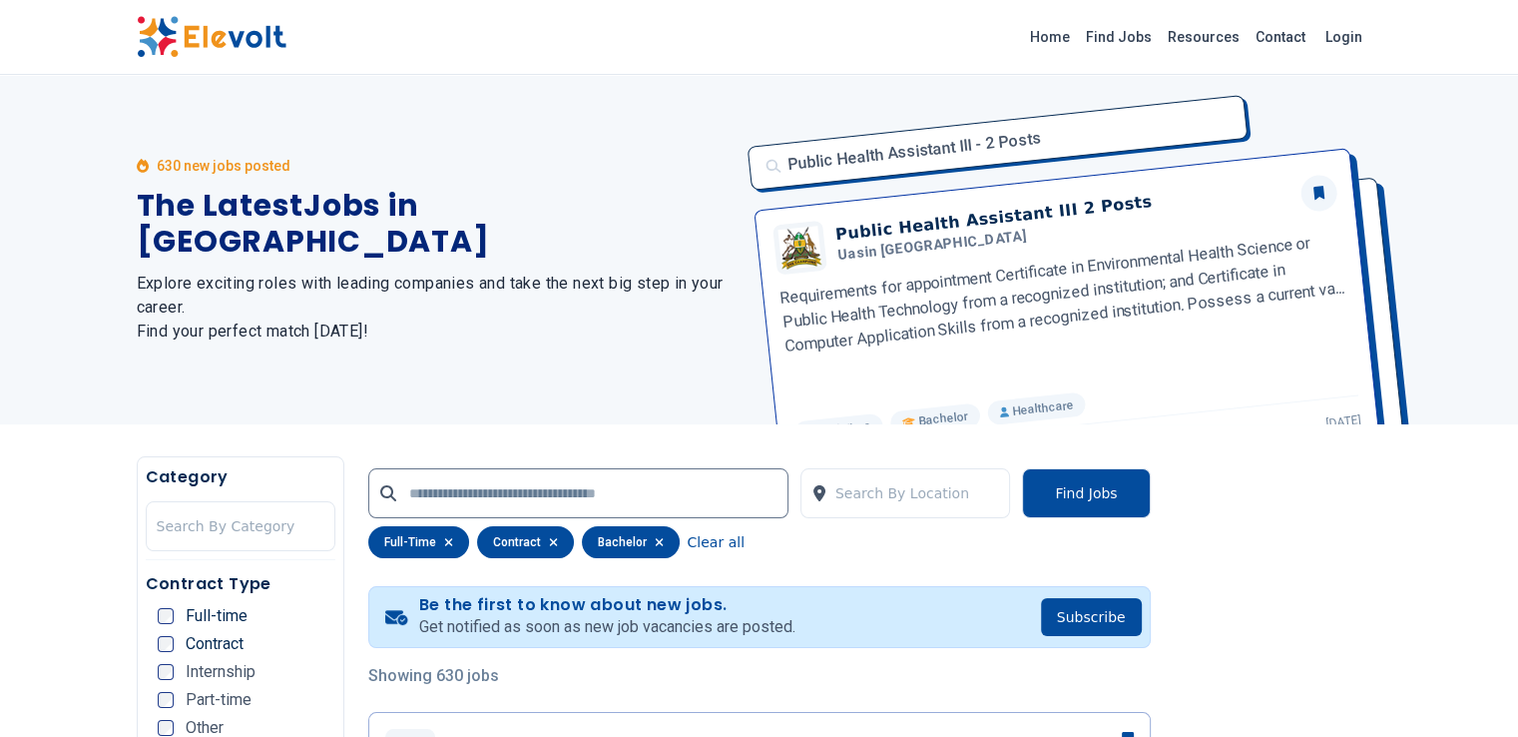
click at [186, 668] on span "Internship" at bounding box center [221, 672] width 70 height 16
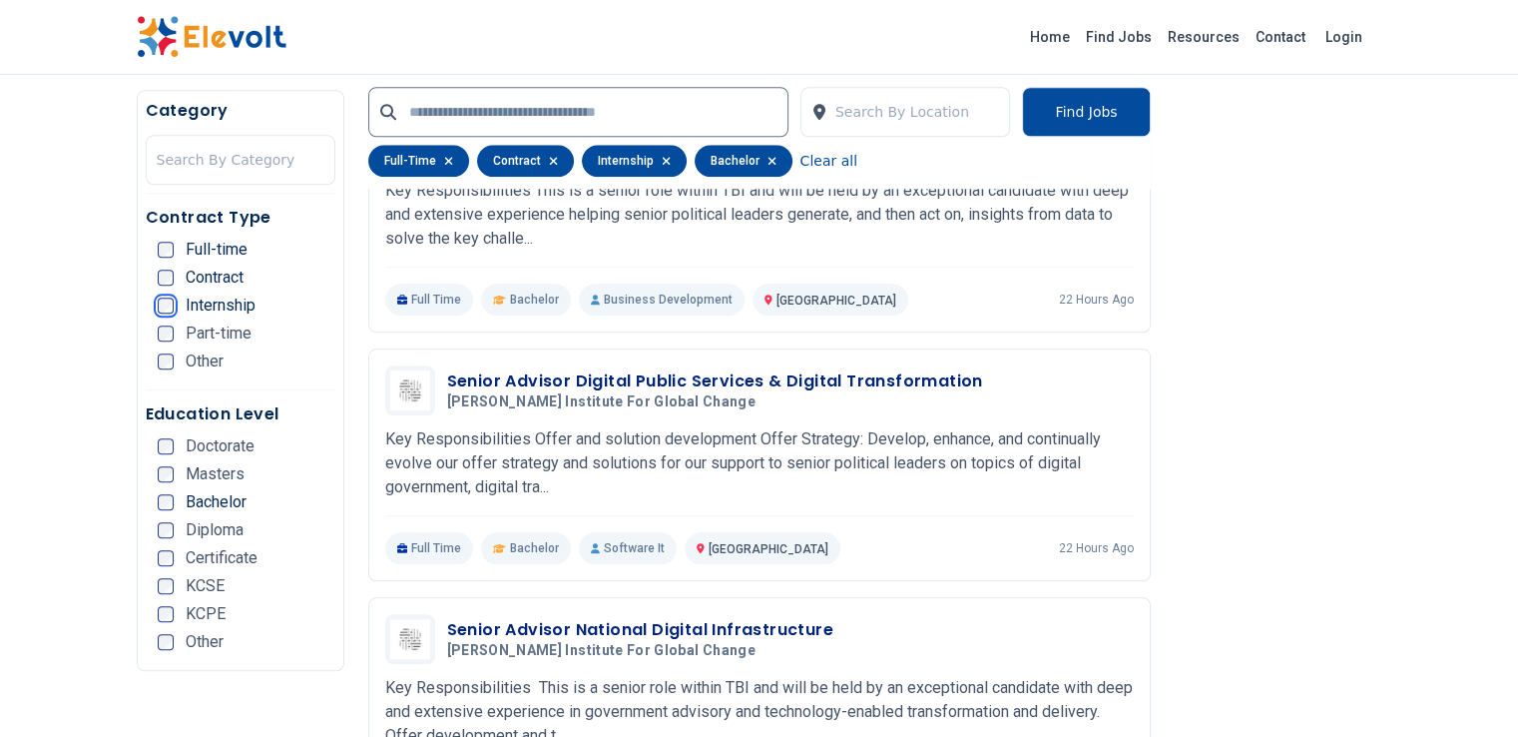
scroll to position [1941, 0]
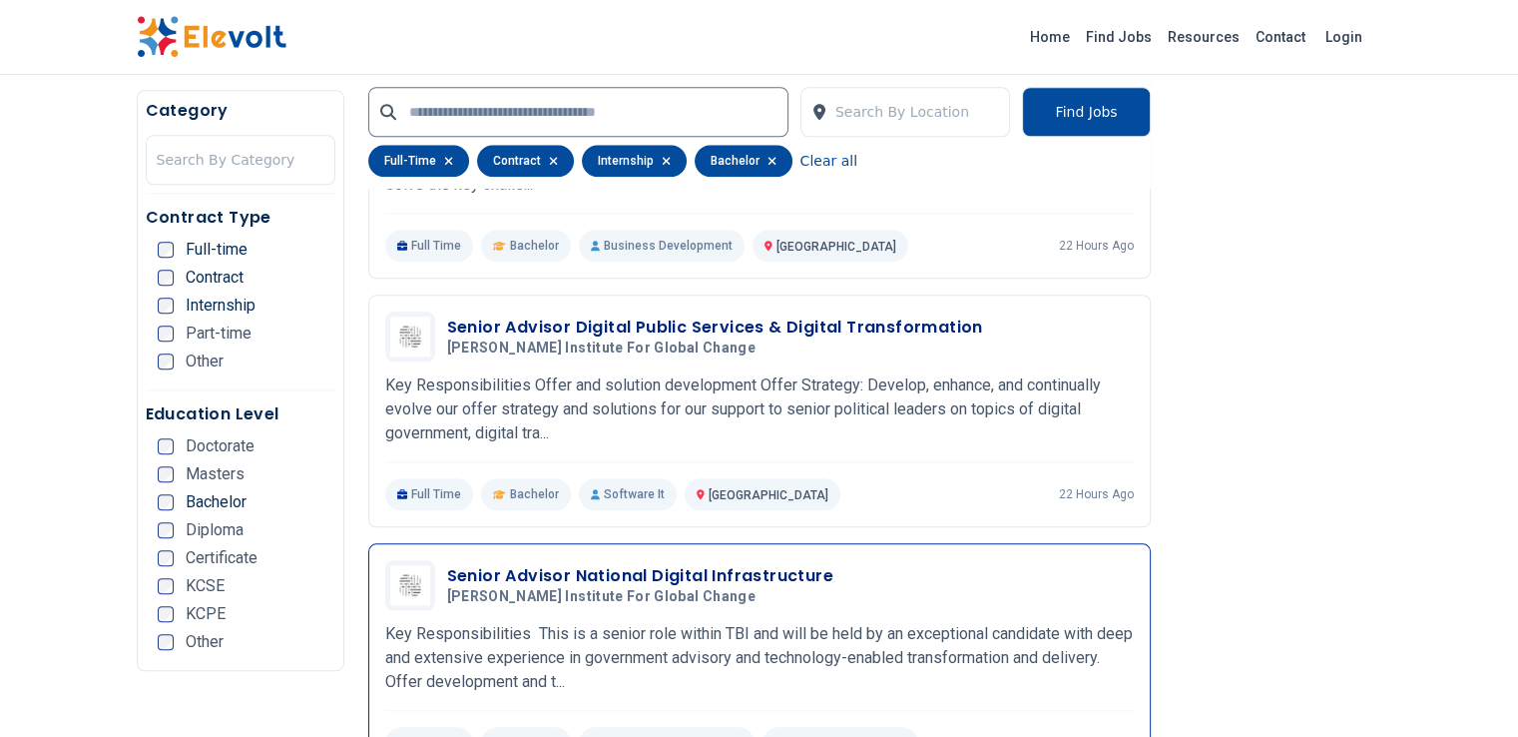
click at [399, 622] on p "Key Responsibilities This is a senior role within TBI and will be held by an ex…" at bounding box center [759, 658] width 749 height 72
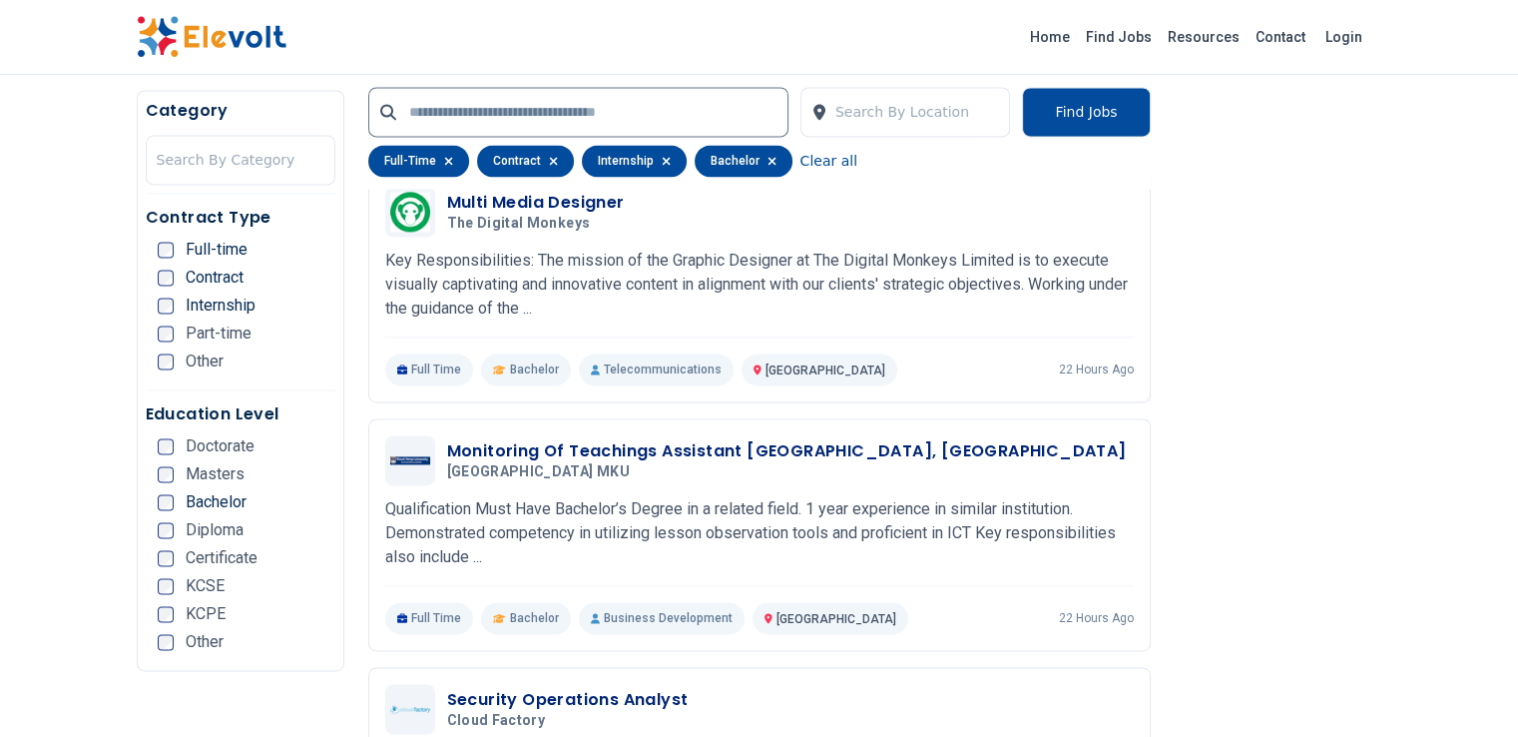
scroll to position [2935, 0]
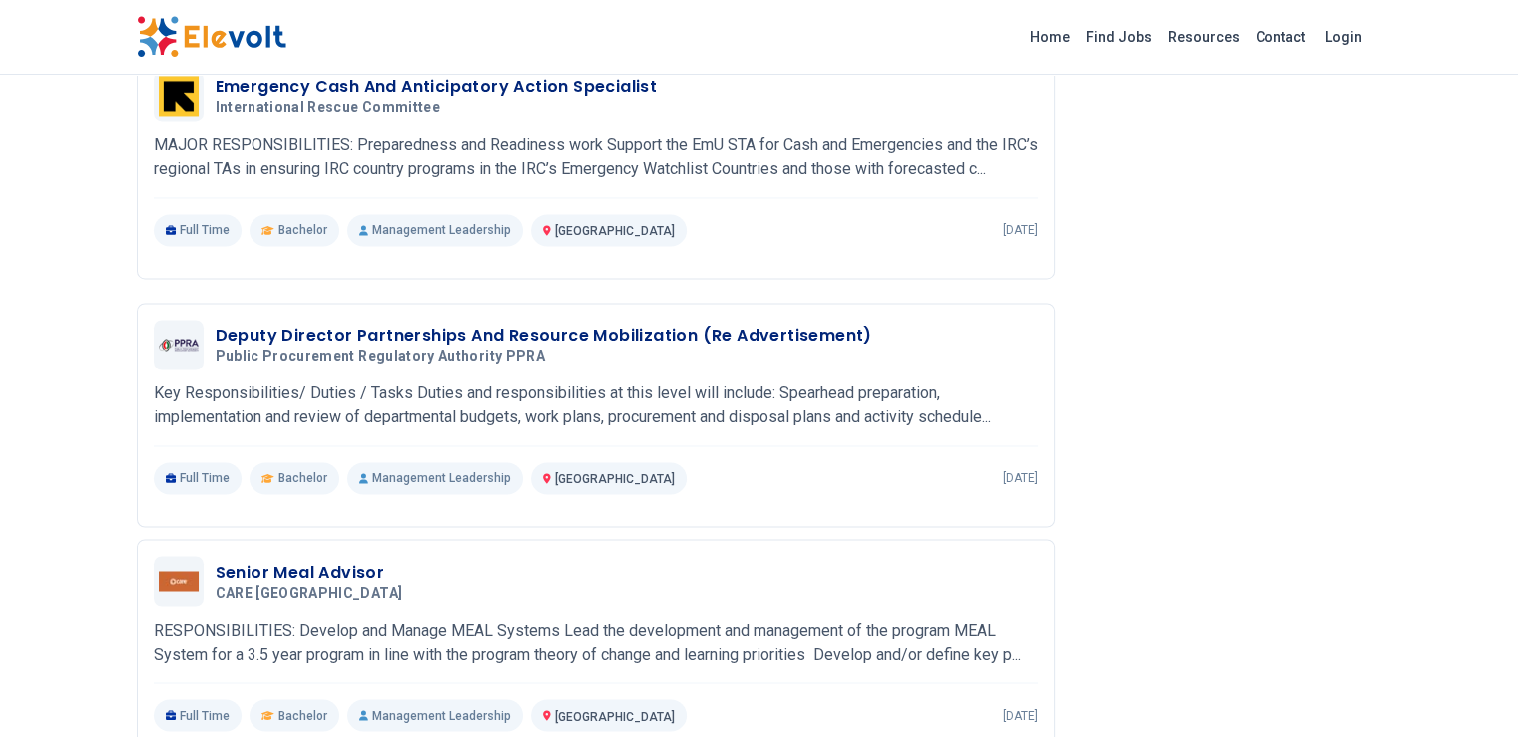
scroll to position [3358, 0]
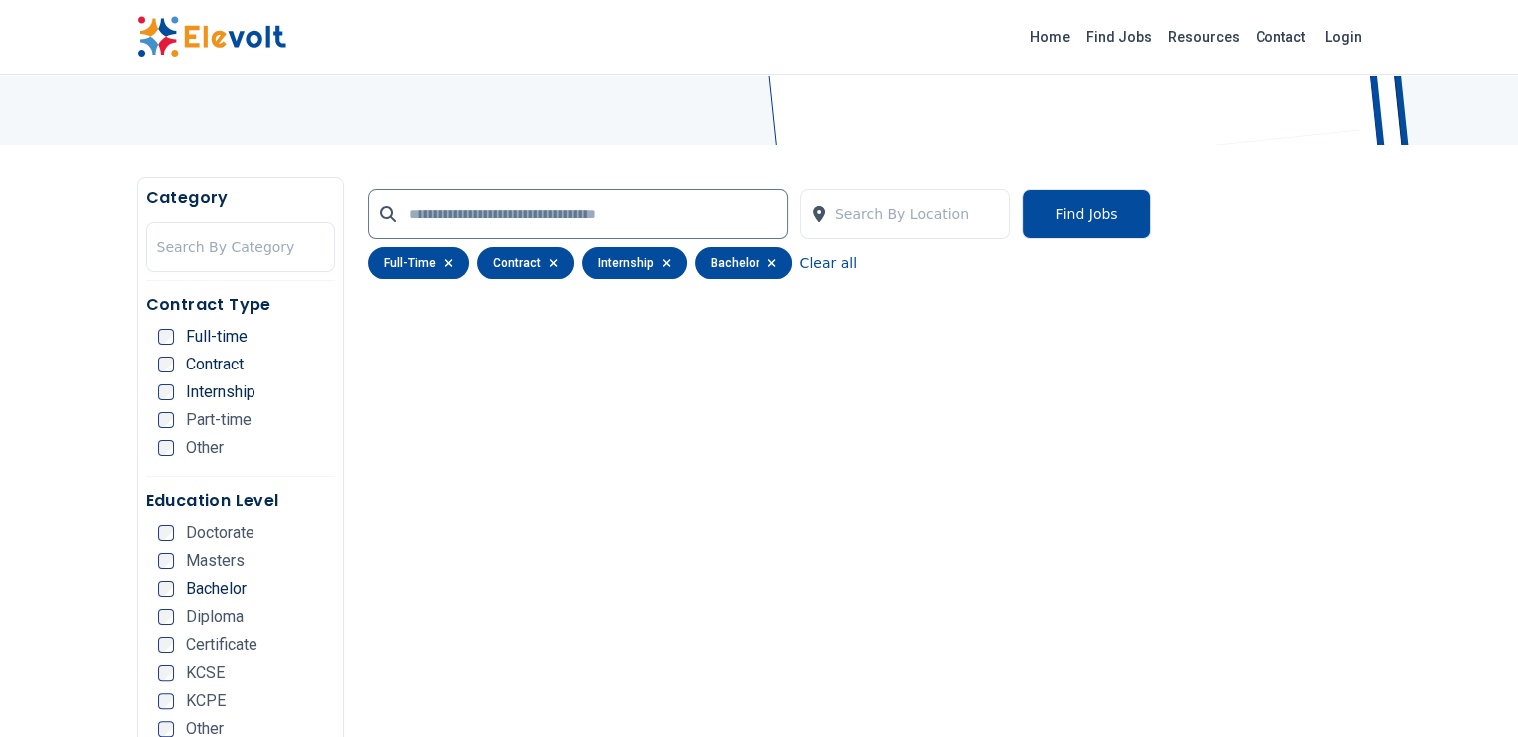
scroll to position [282, 0]
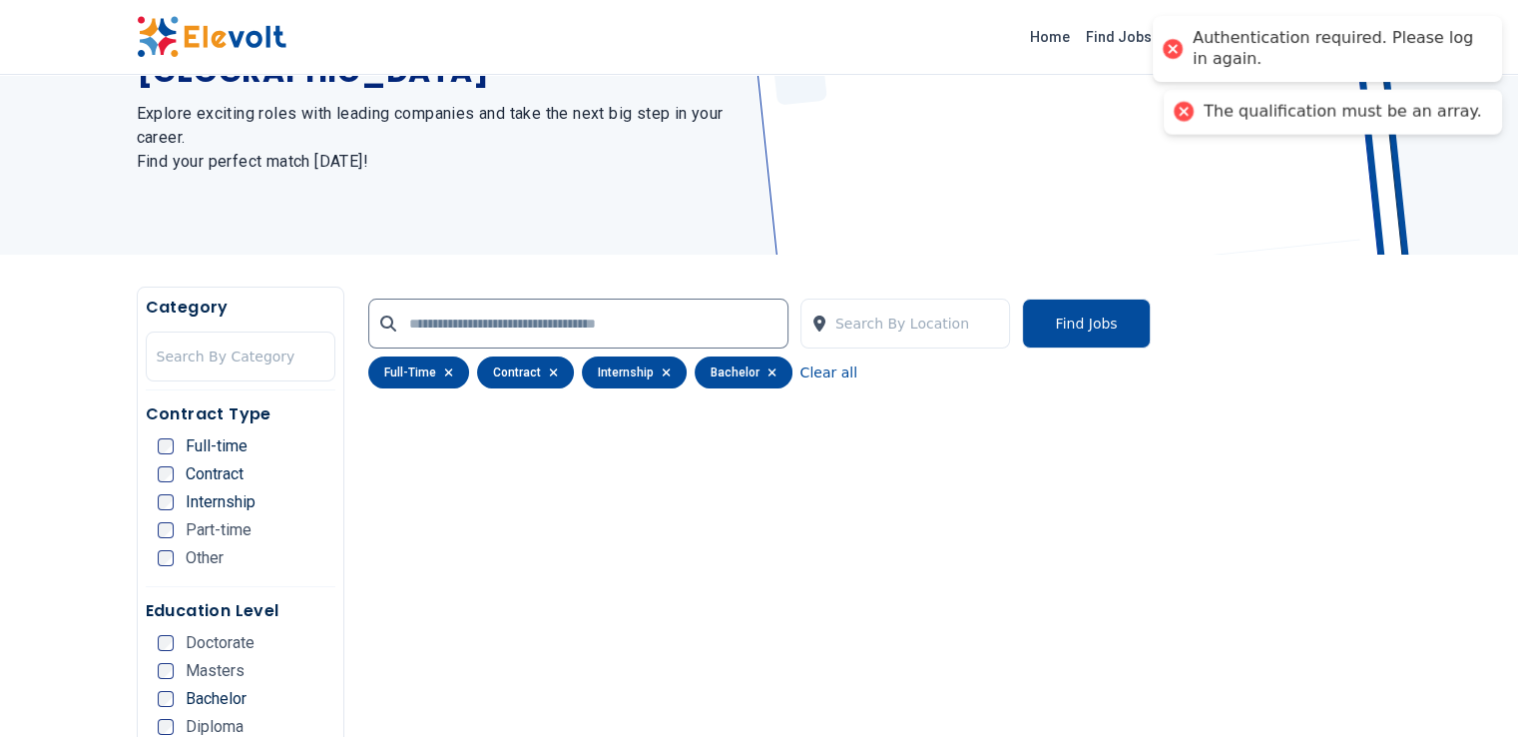
scroll to position [240, 0]
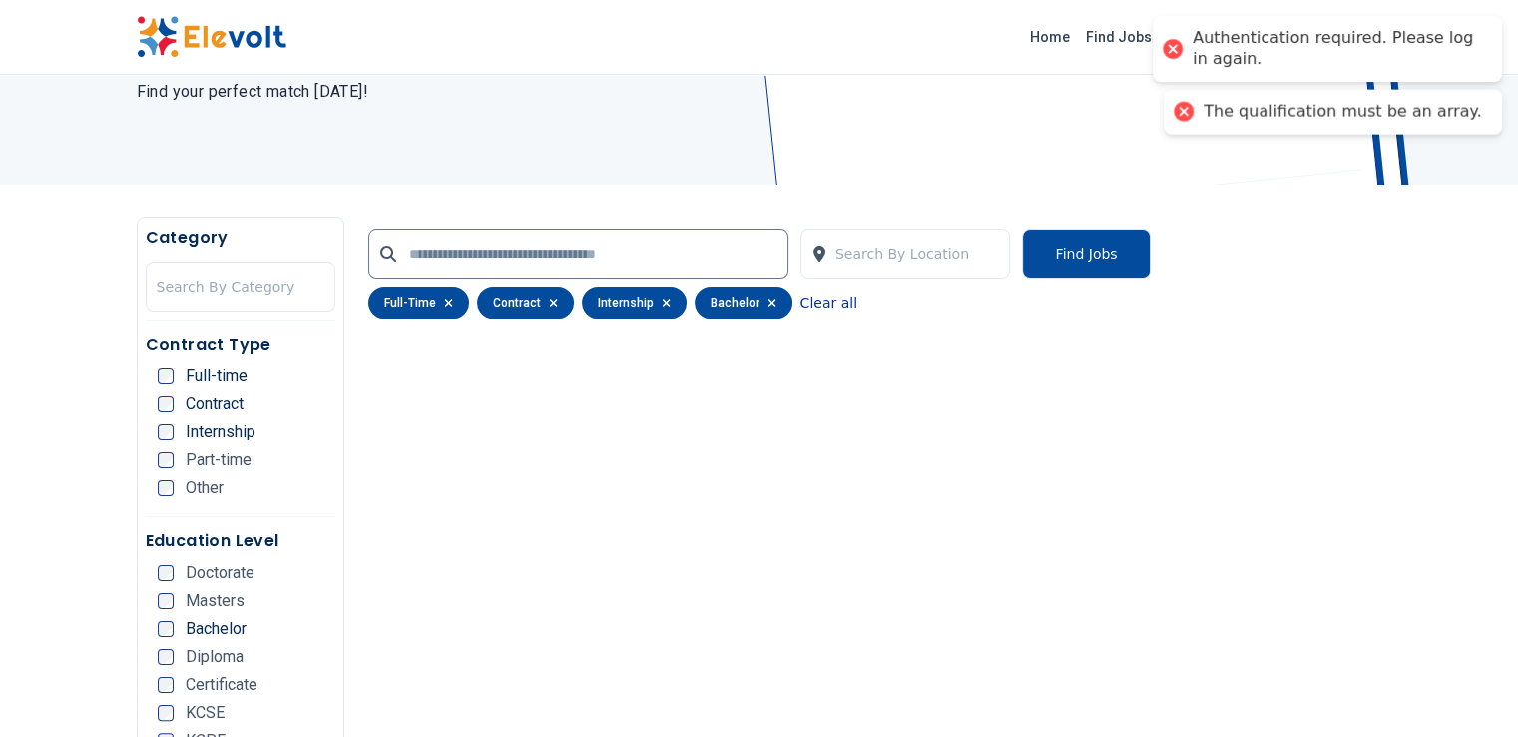
click at [801, 304] on button "Clear all" at bounding box center [829, 302] width 57 height 32
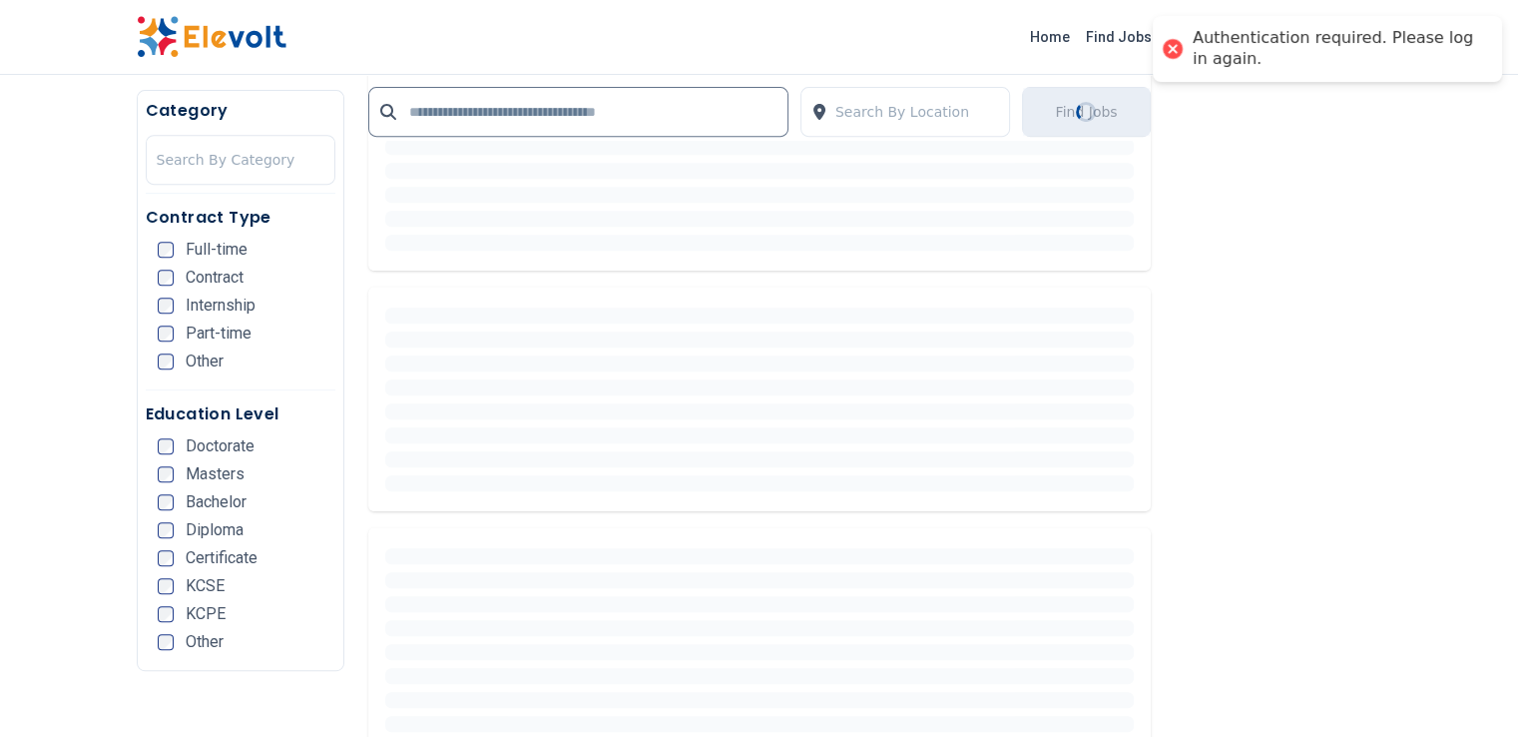
scroll to position [843, 0]
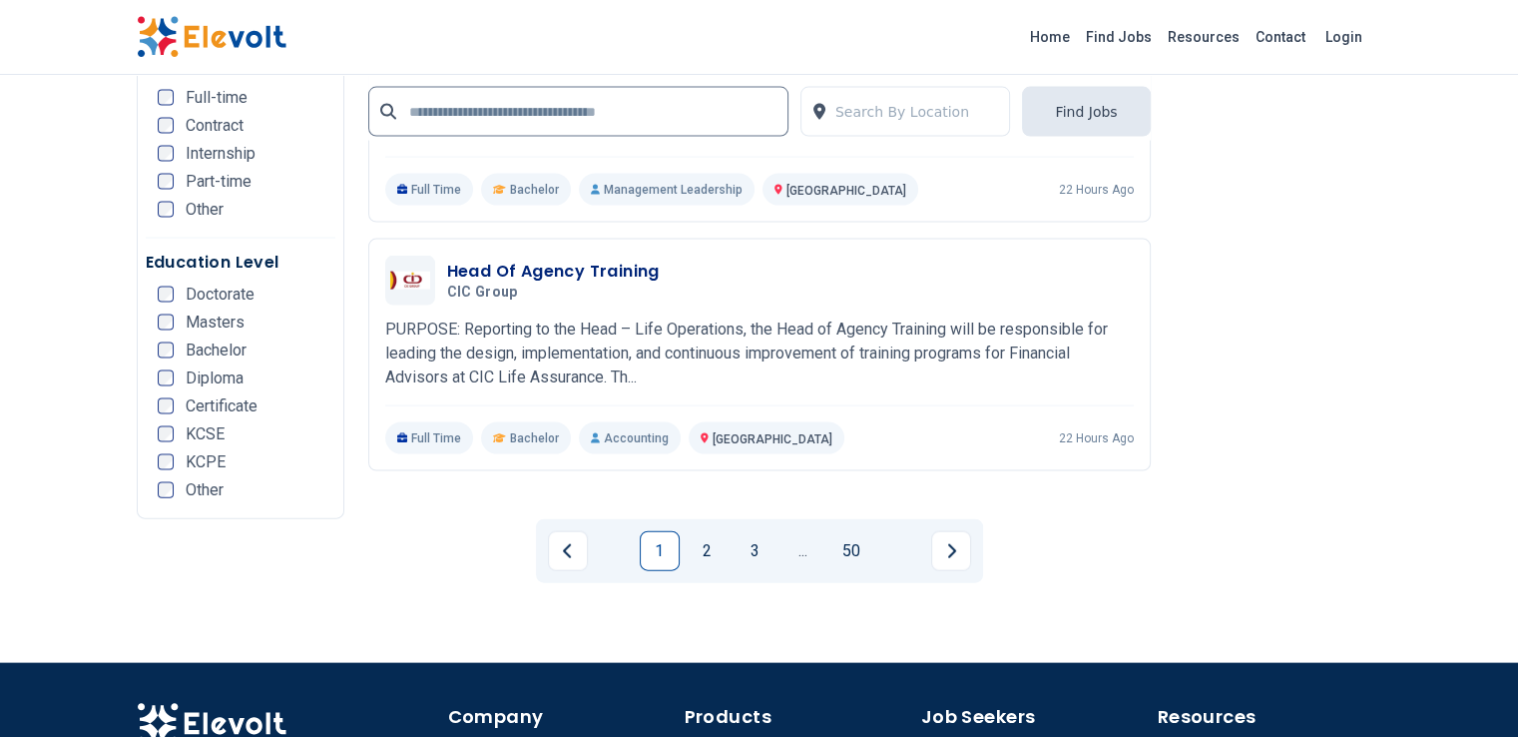
scroll to position [4253, 0]
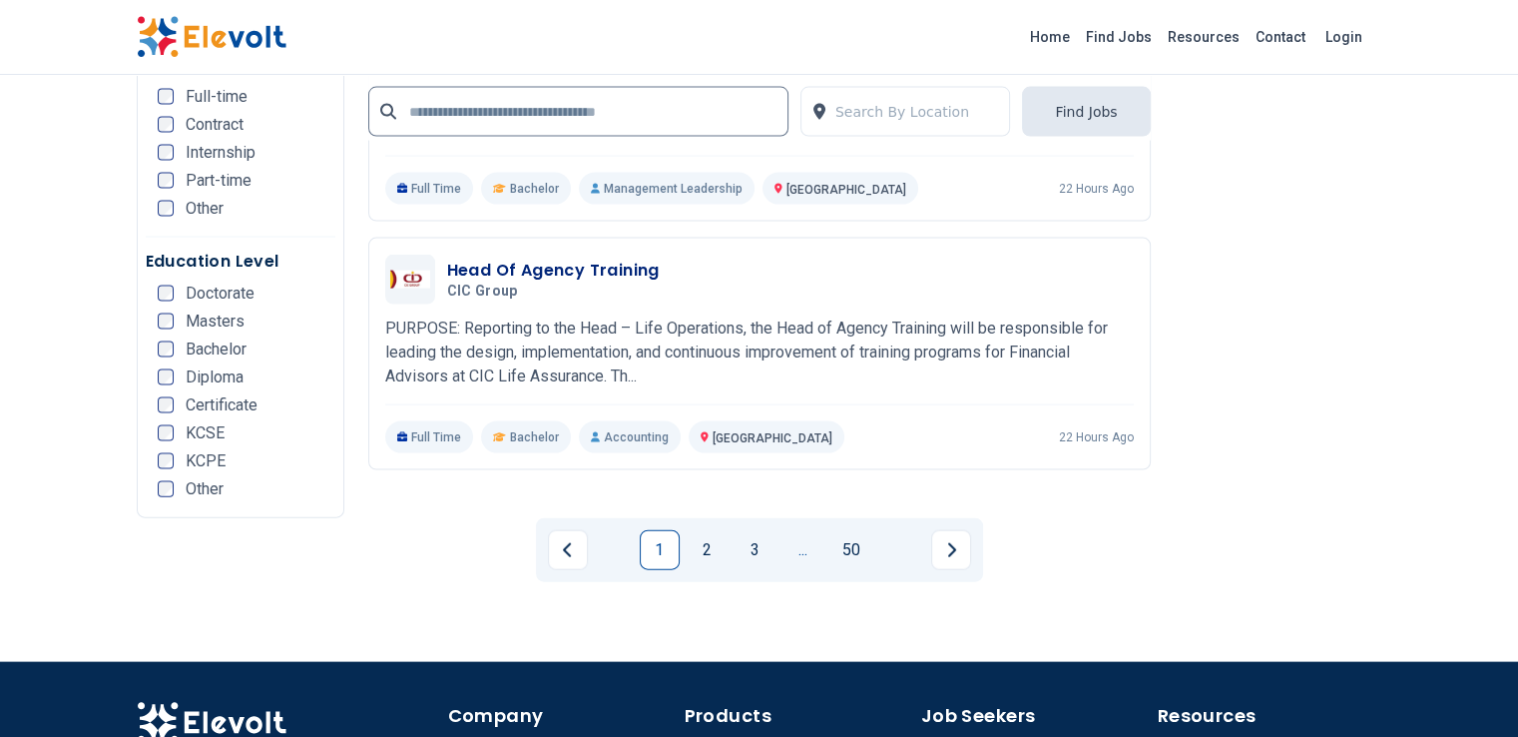
click at [801, 530] on link "..." at bounding box center [804, 550] width 40 height 40
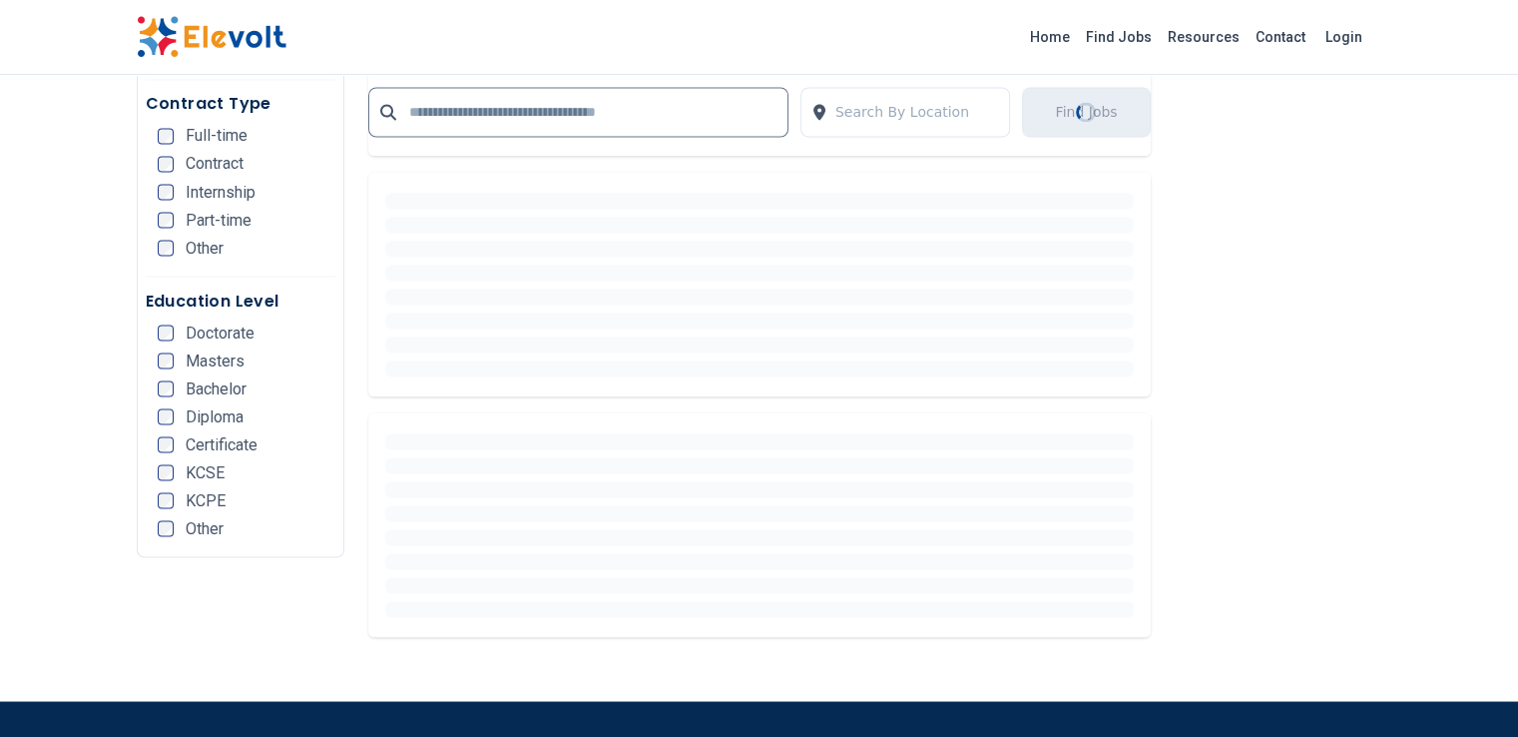
scroll to position [3848, 0]
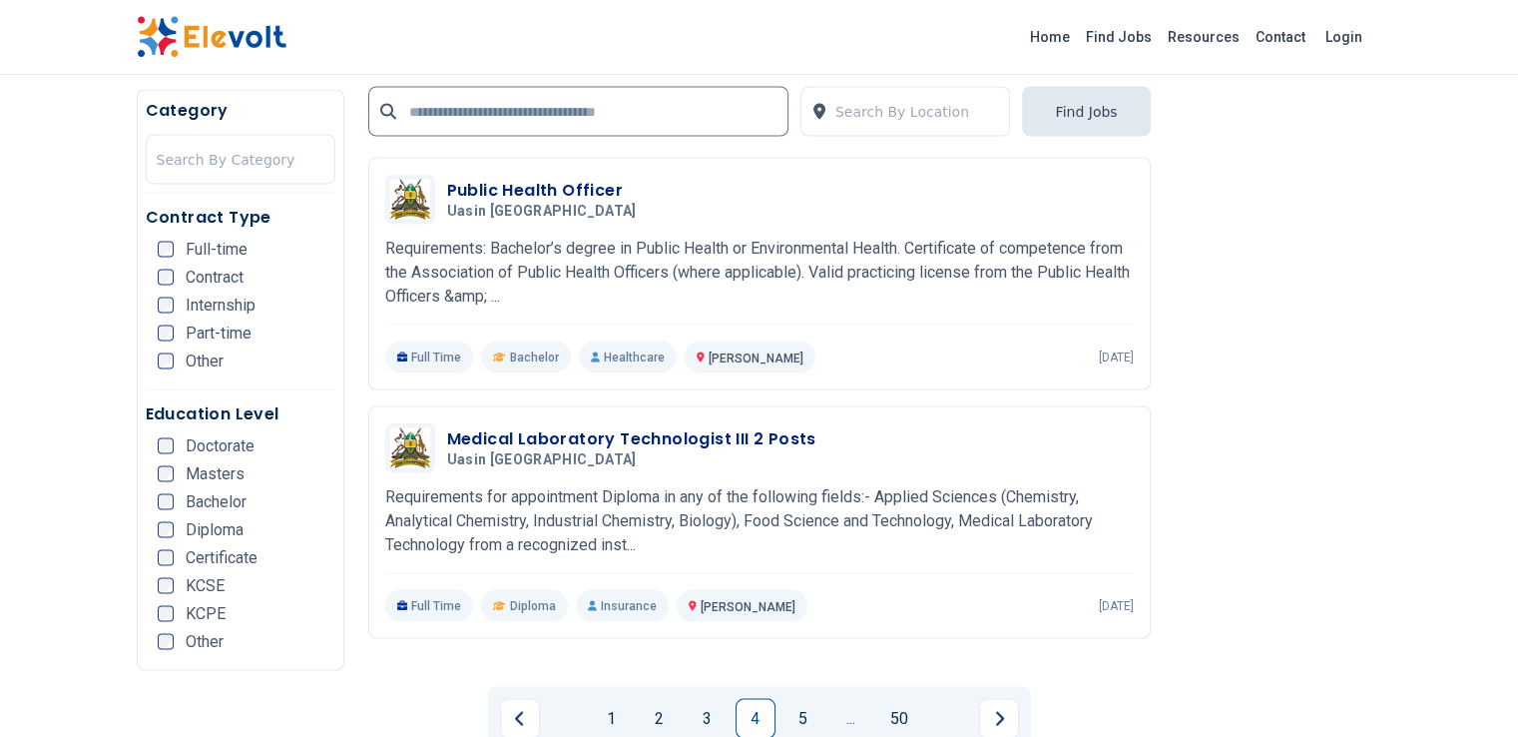
scroll to position [4095, 0]
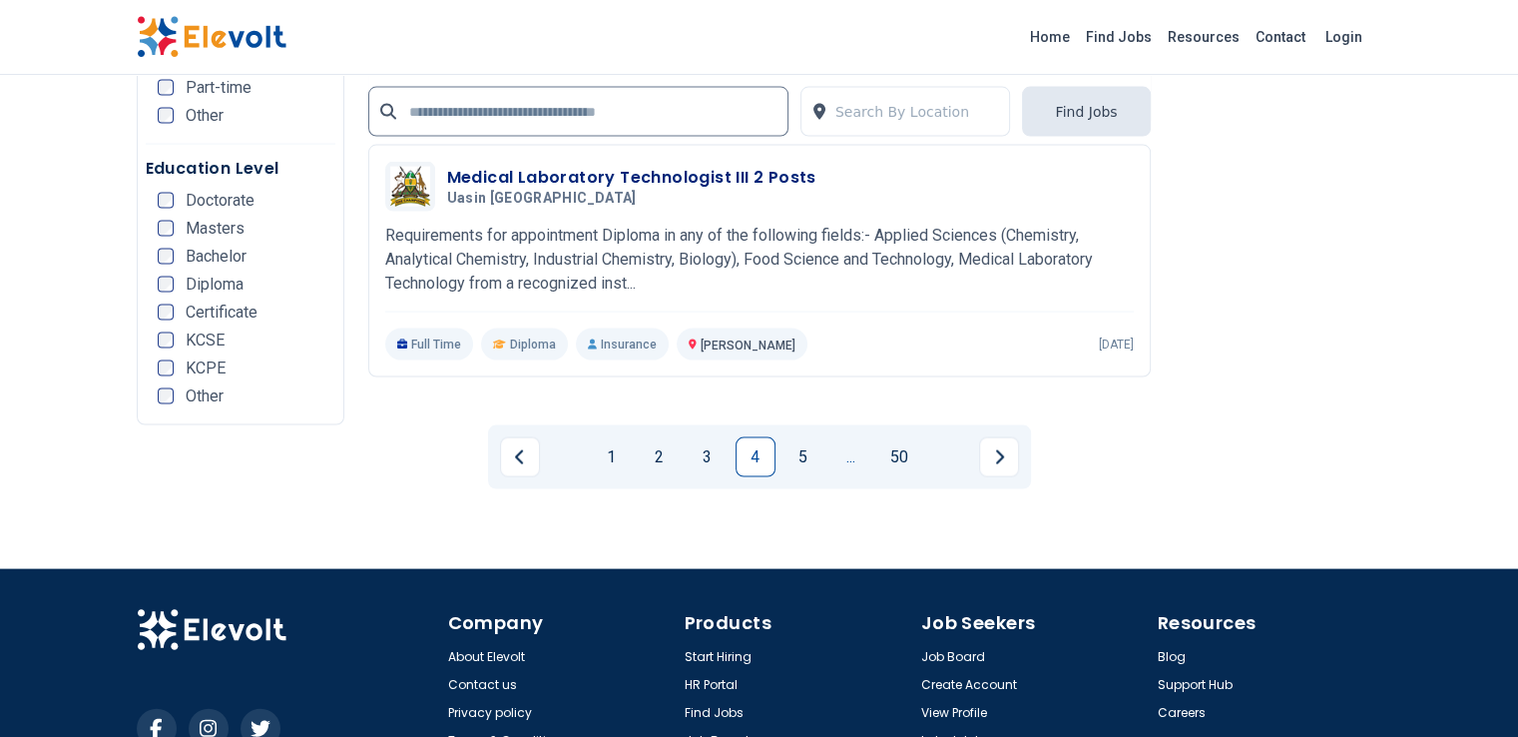
click at [847, 437] on link "..." at bounding box center [852, 457] width 40 height 40
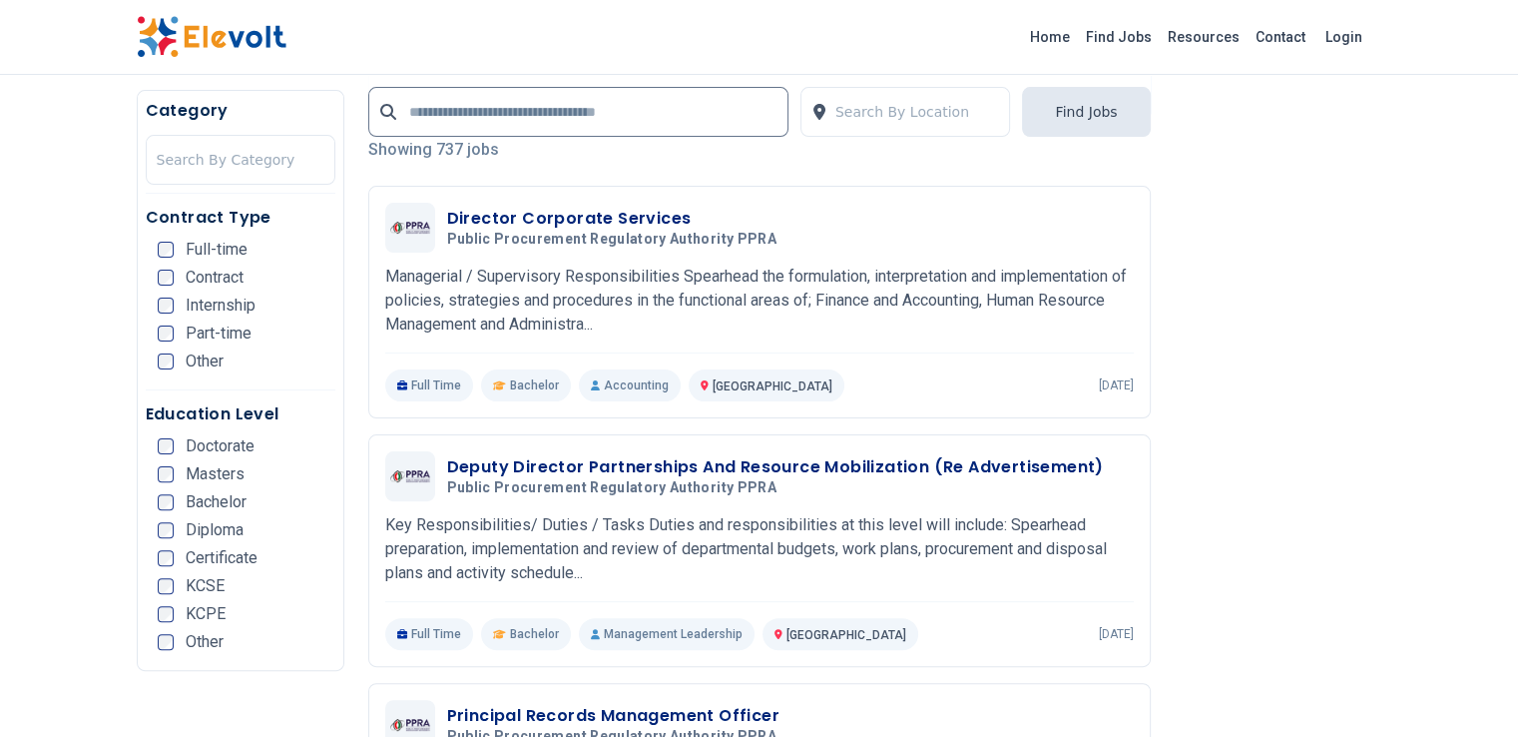
scroll to position [479, 0]
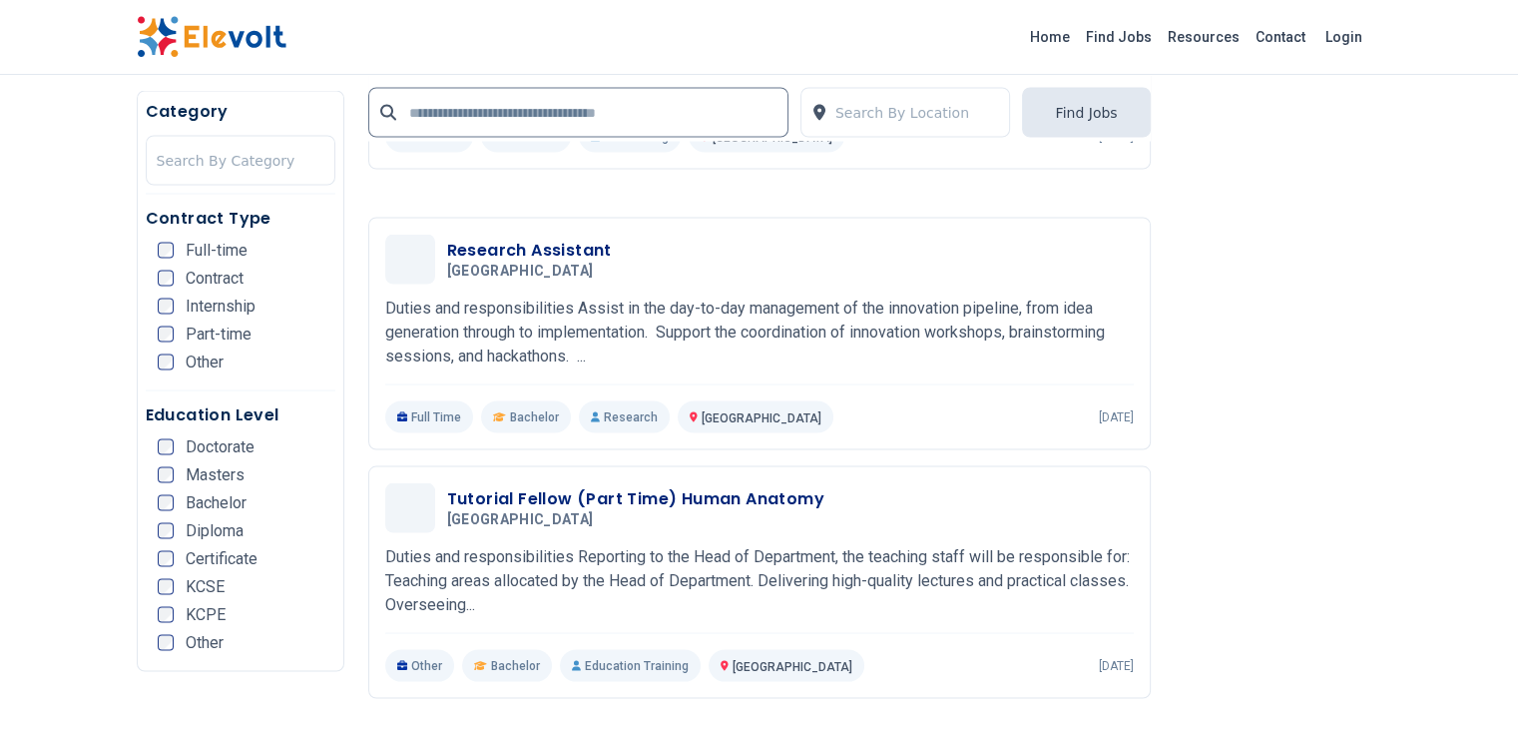
scroll to position [3784, 0]
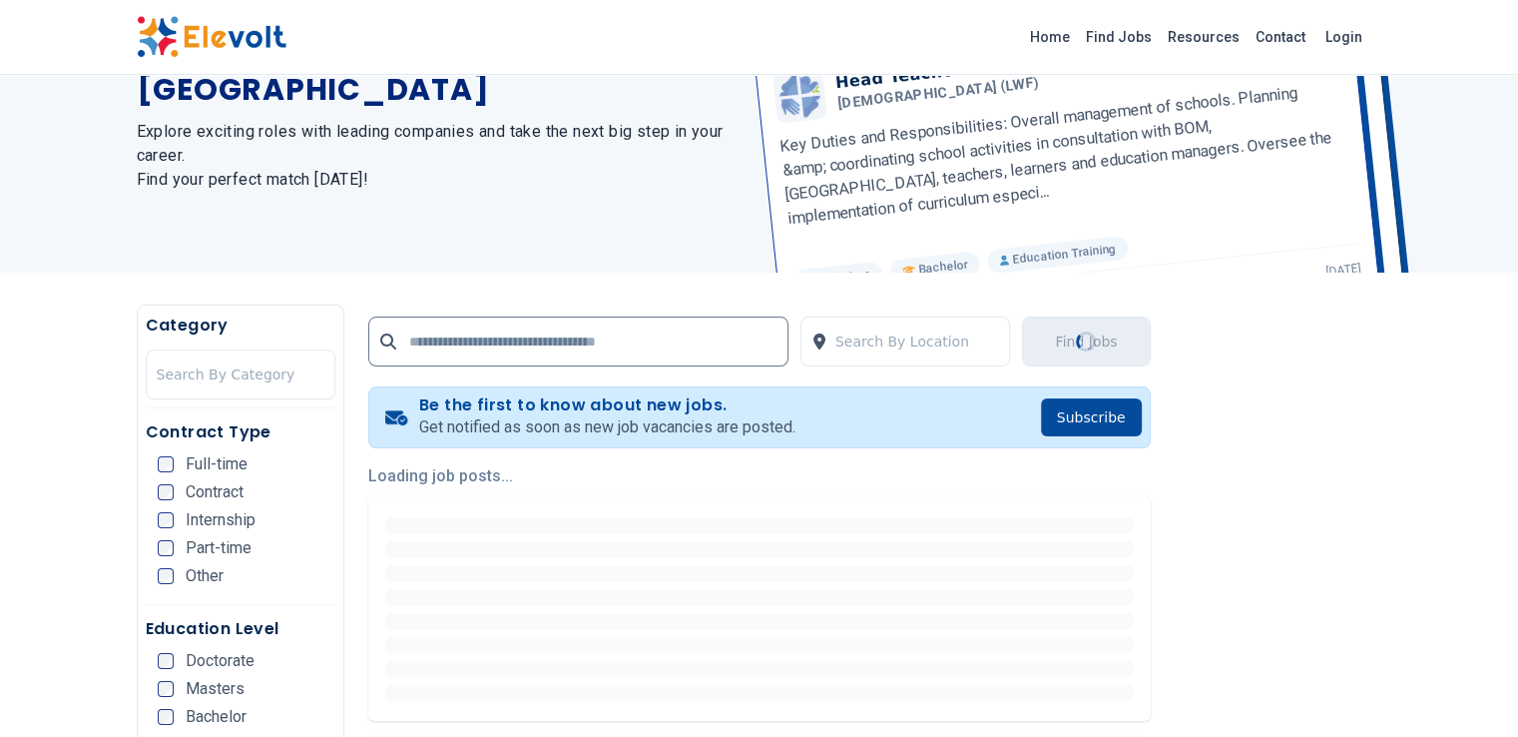
scroll to position [184, 0]
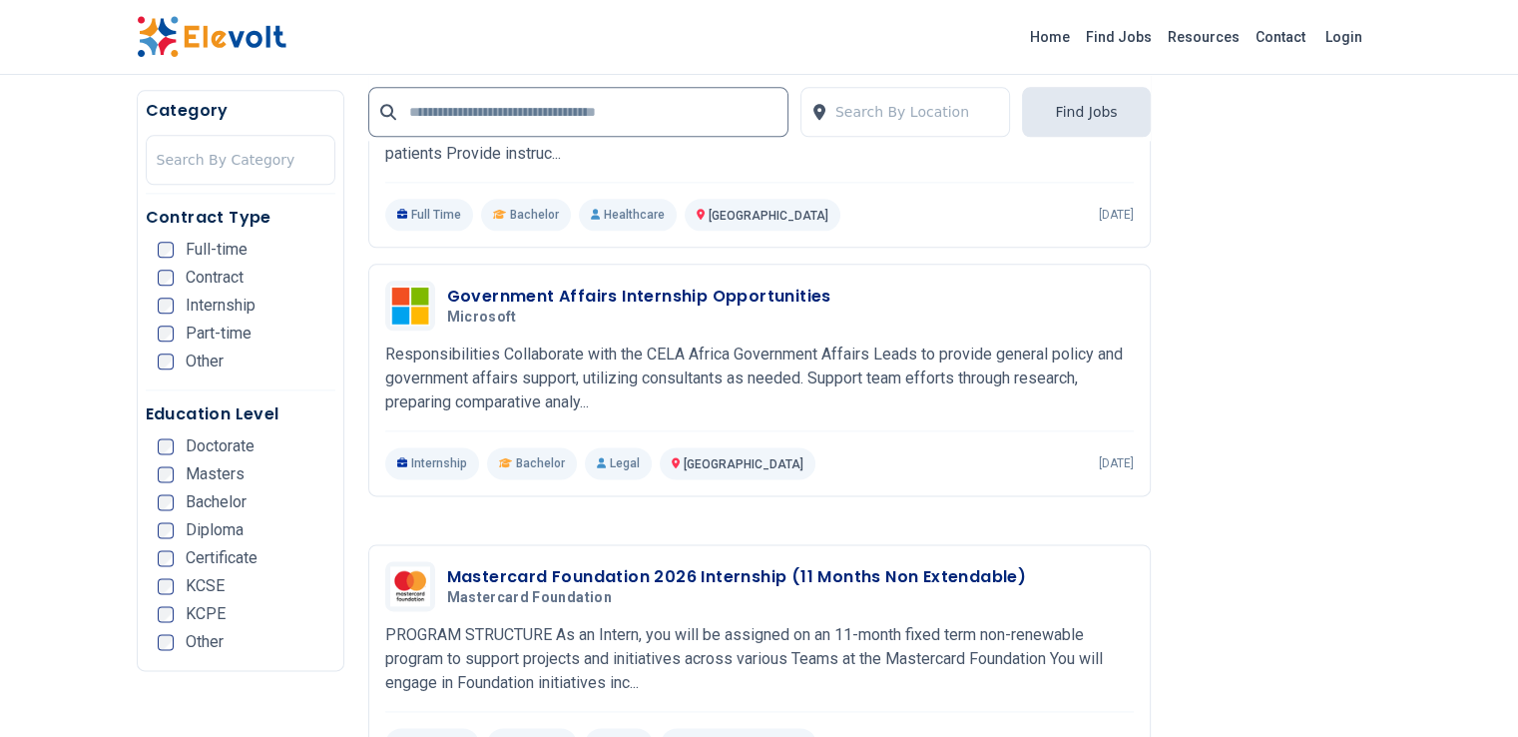
scroll to position [2444, 0]
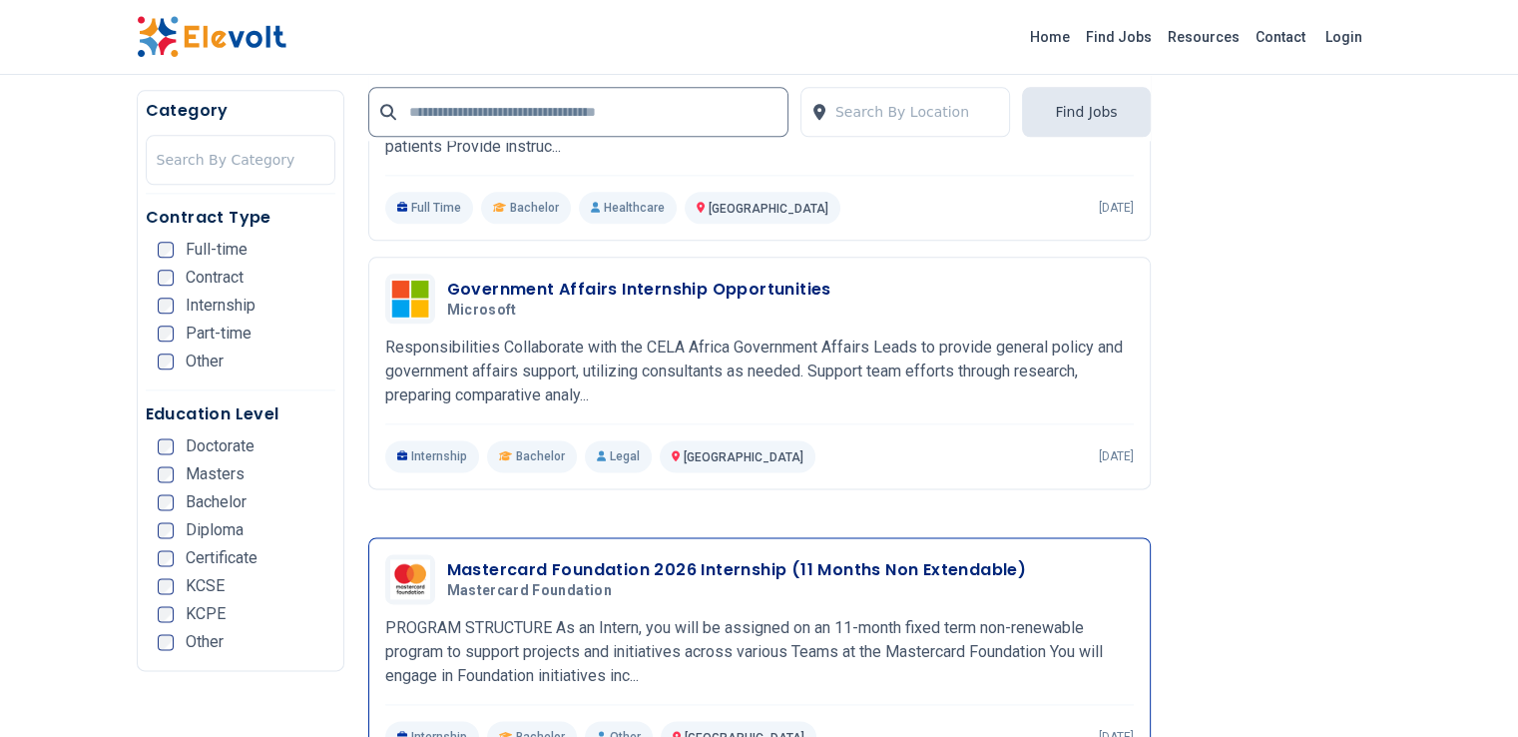
click at [575, 582] on h5 "Mastercard Foundation" at bounding box center [733, 591] width 572 height 18
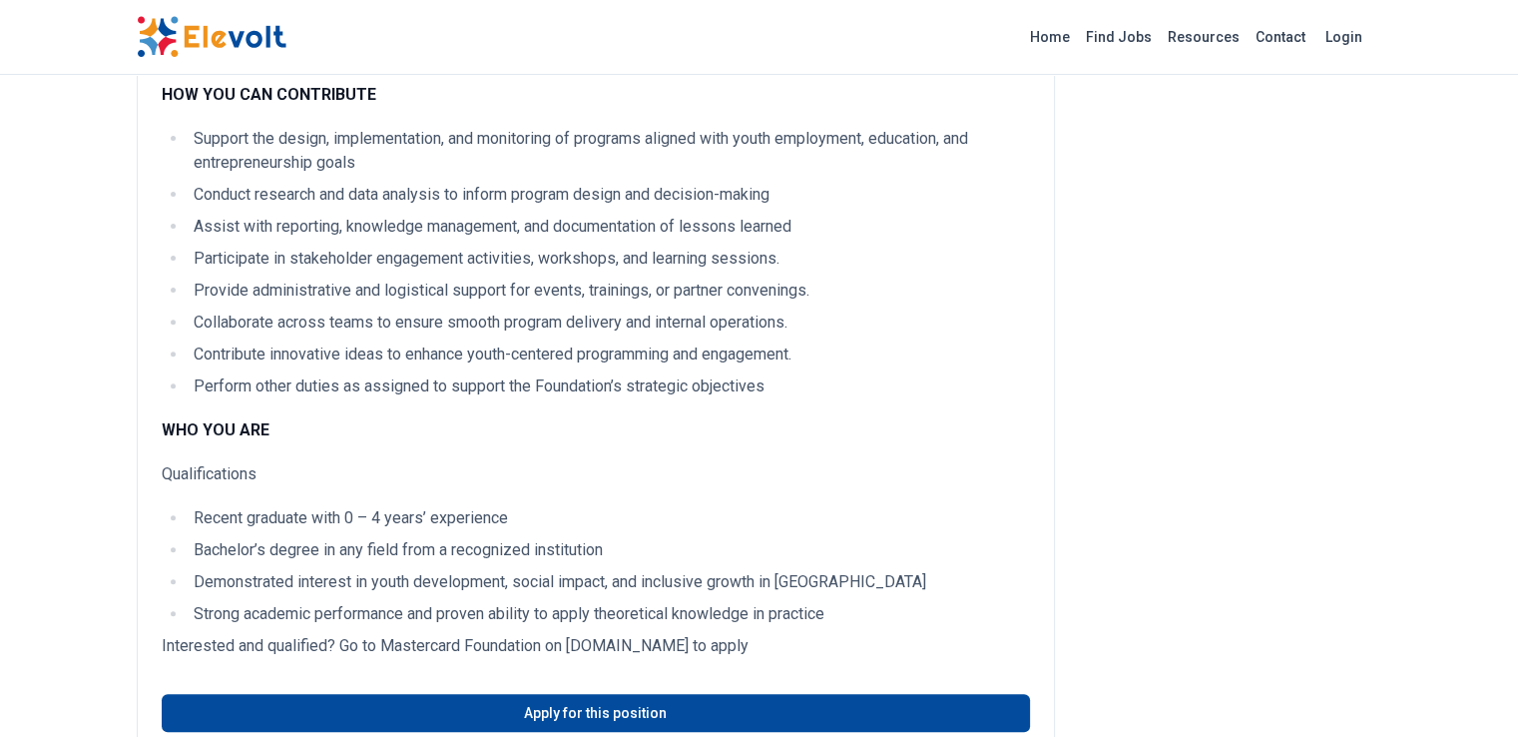
scroll to position [649, 0]
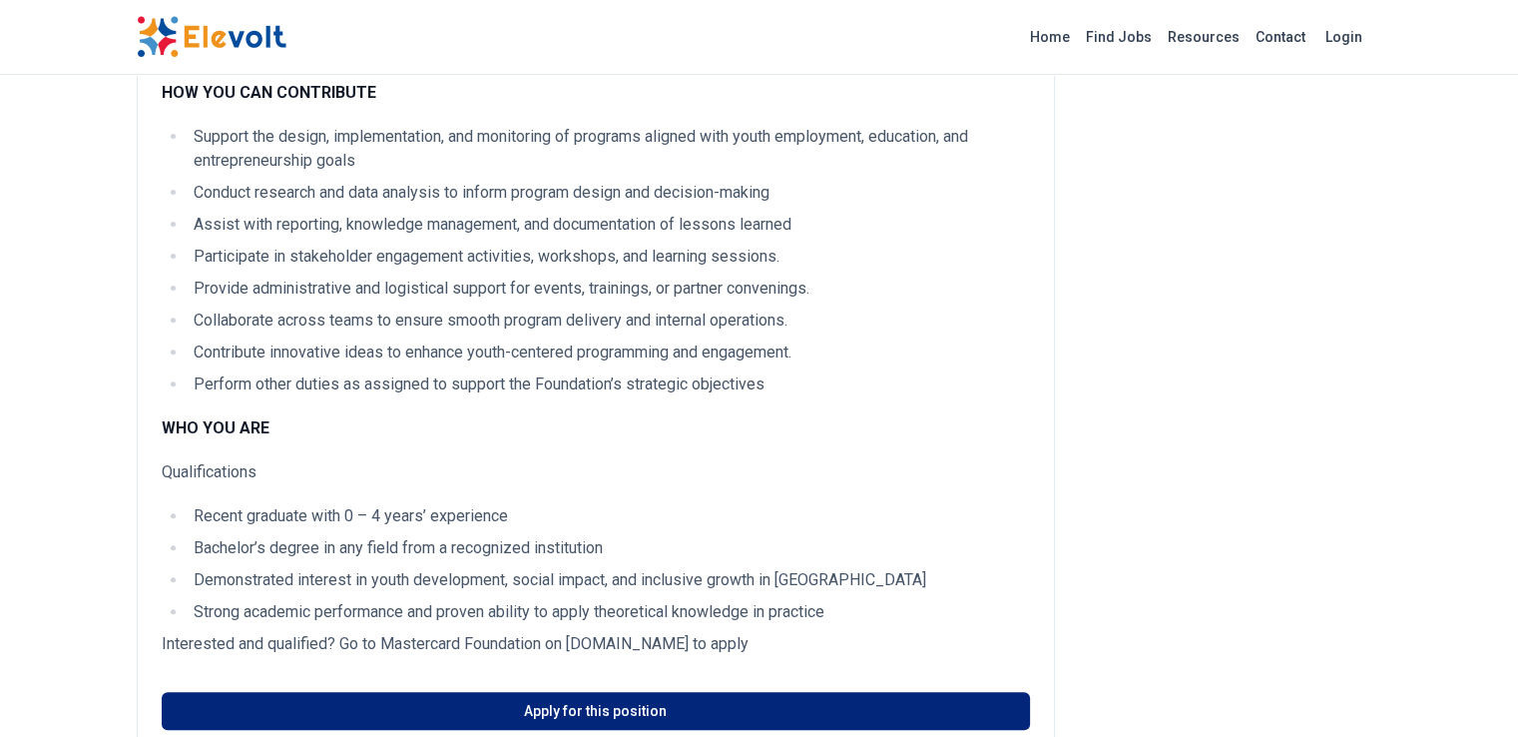
click at [577, 692] on link "Apply for this position" at bounding box center [596, 711] width 868 height 38
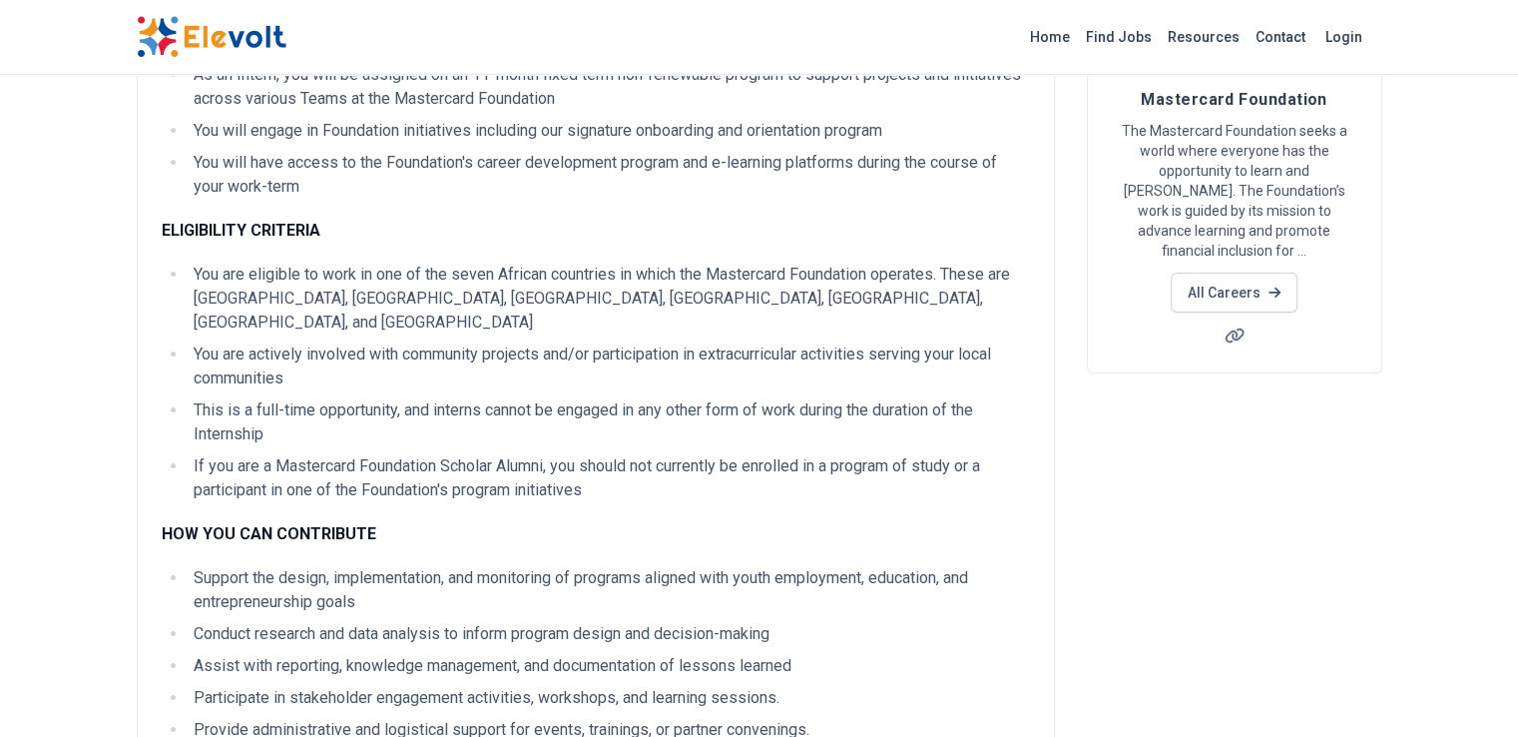
scroll to position [0, 0]
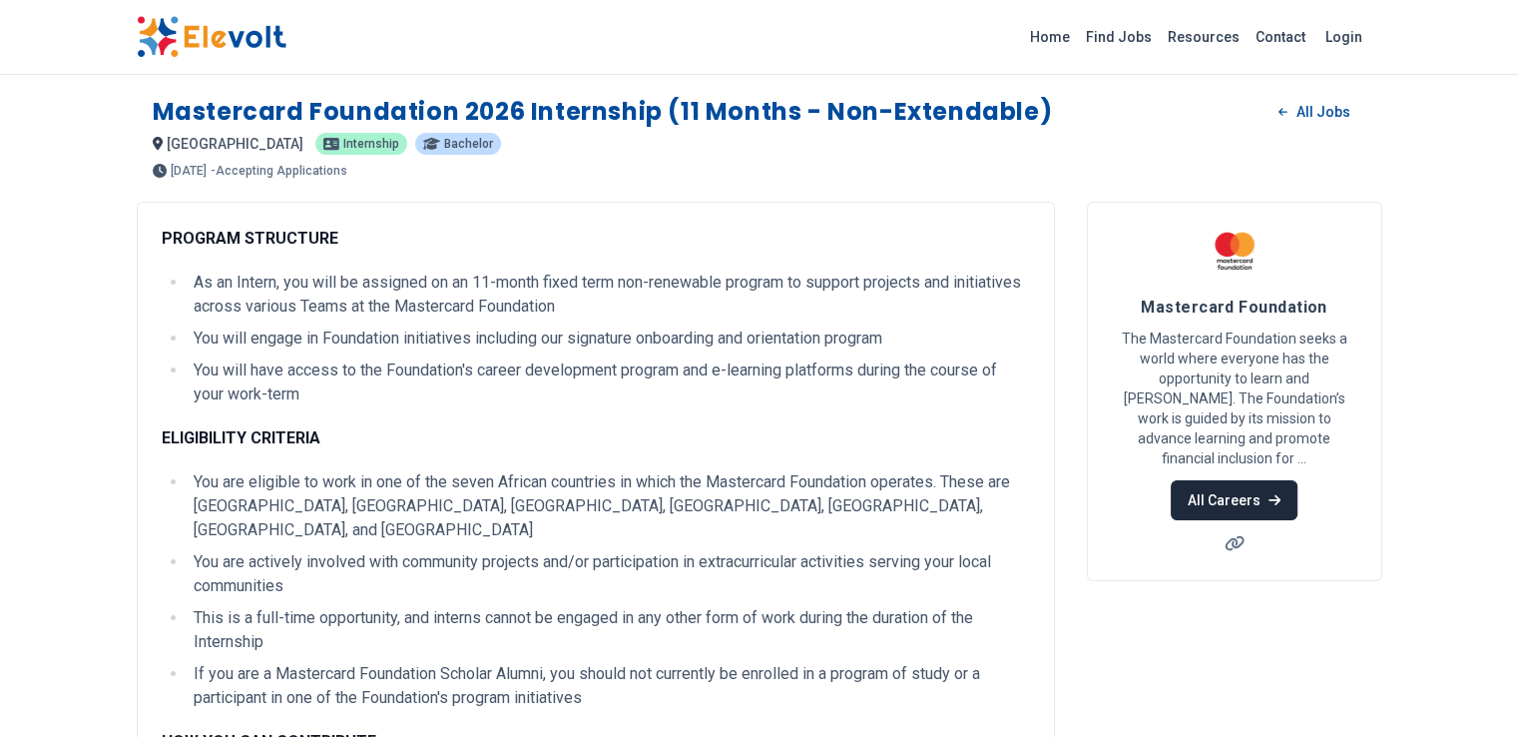
click at [1298, 480] on link "All Careers" at bounding box center [1234, 500] width 127 height 40
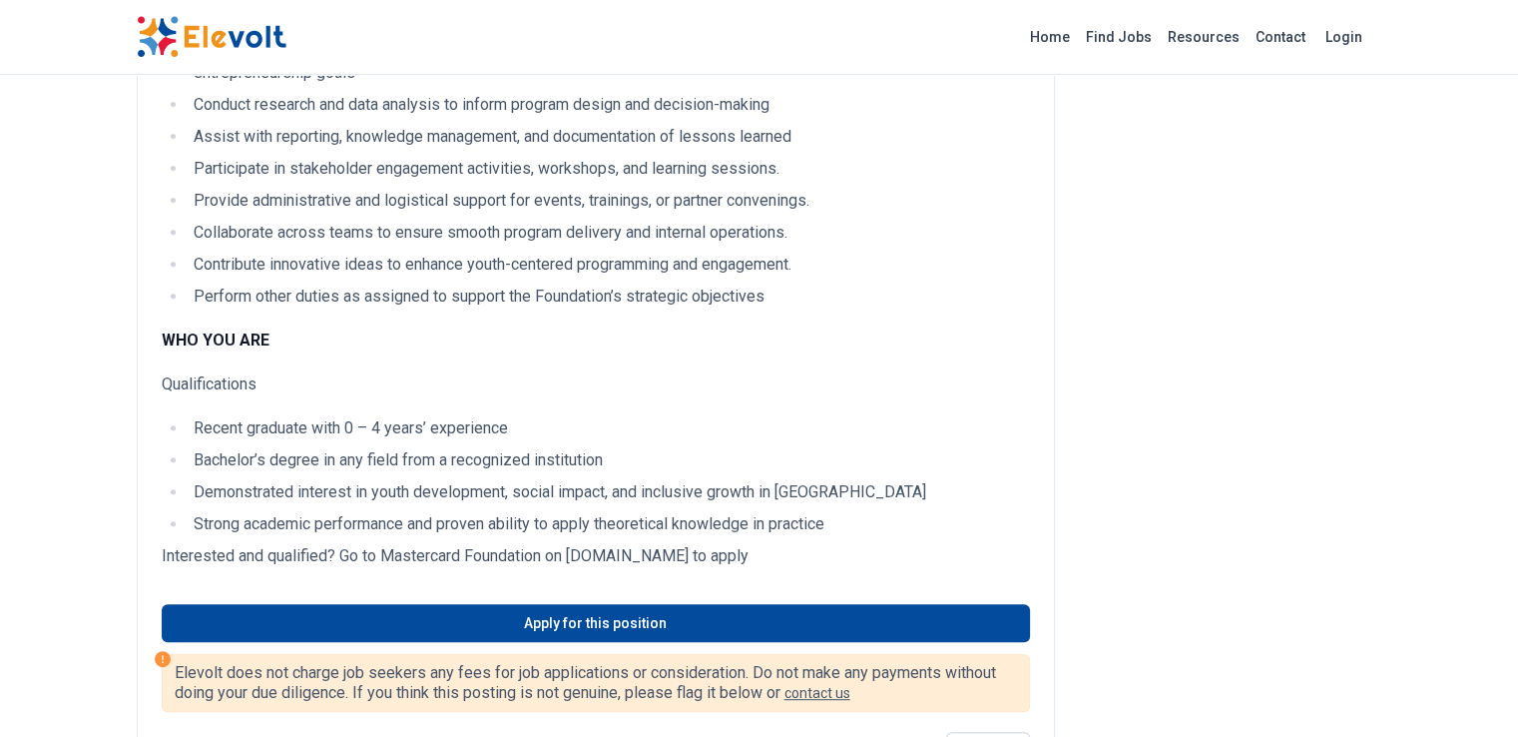
scroll to position [747, 0]
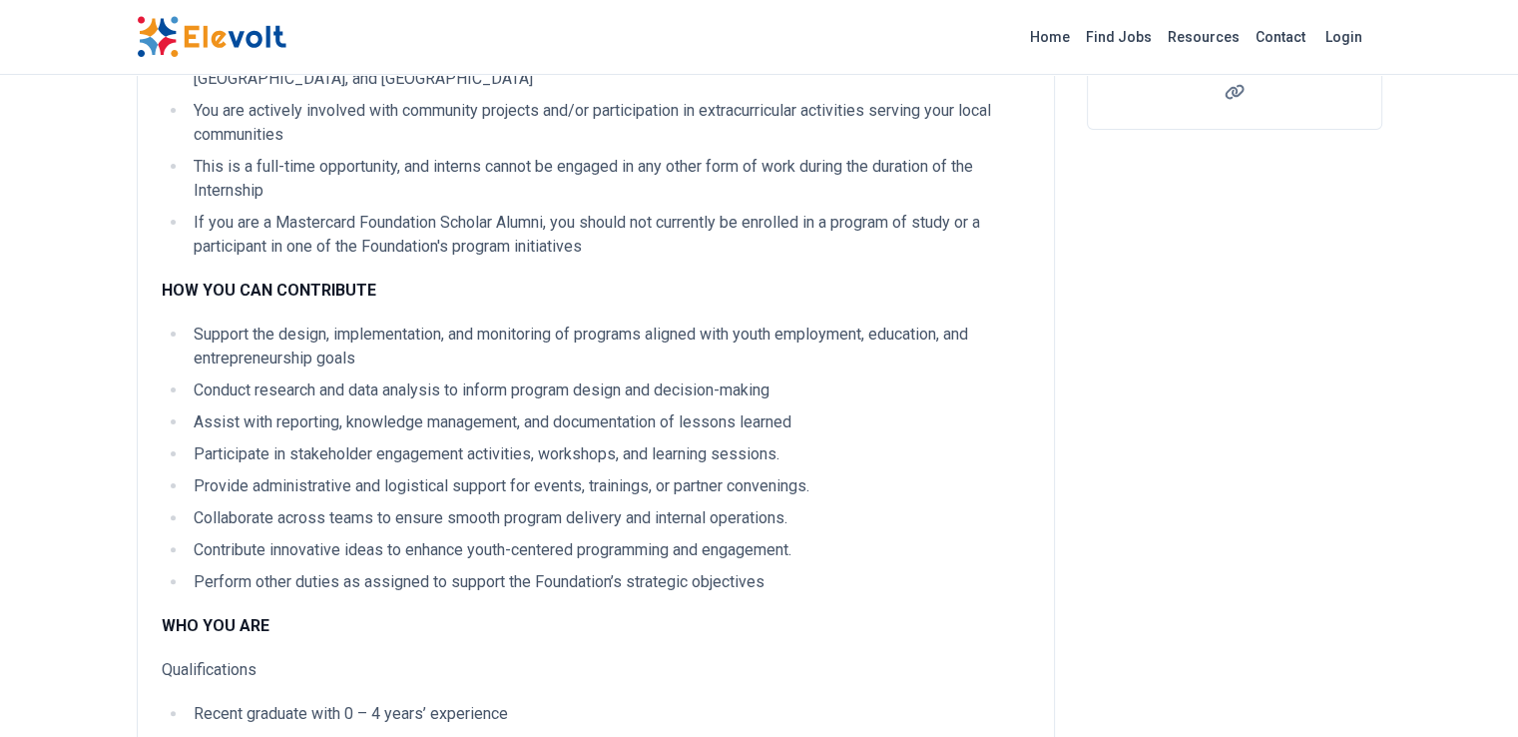
scroll to position [450, 0]
